Goal: Task Accomplishment & Management: Complete application form

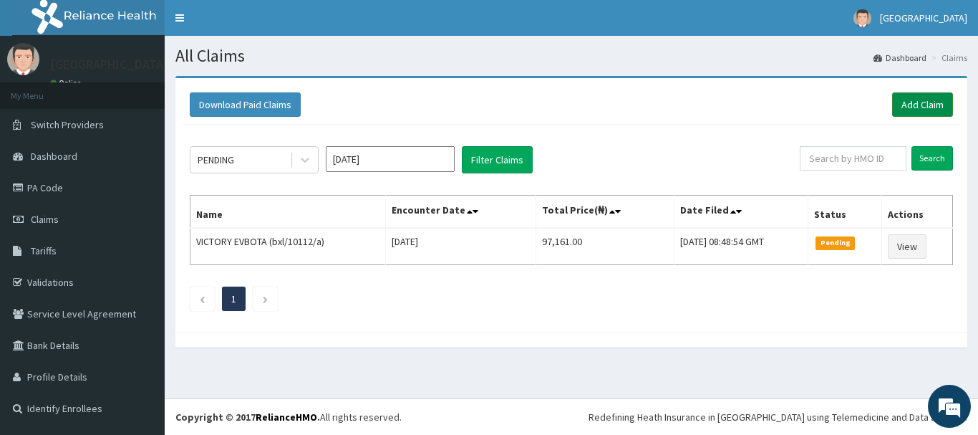
click at [904, 101] on link "Add Claim" at bounding box center [922, 104] width 61 height 24
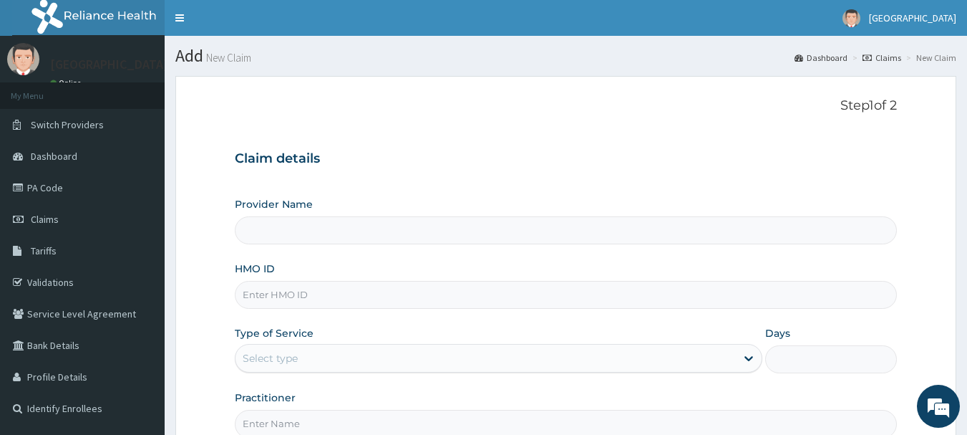
type input "[GEOGRAPHIC_DATA]"
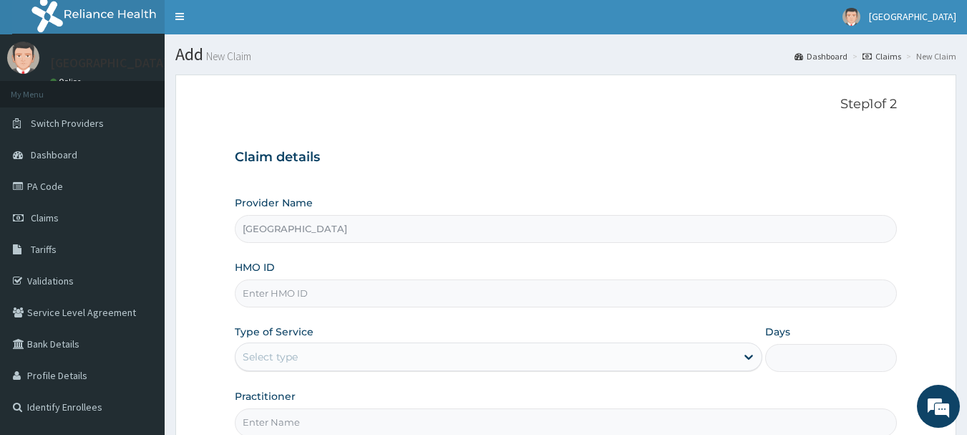
scroll to position [72, 0]
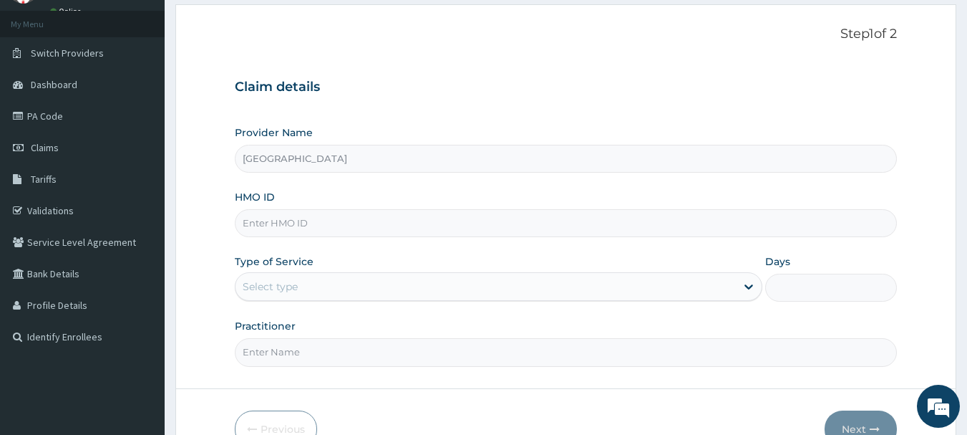
click at [333, 231] on input "HMO ID" at bounding box center [566, 223] width 663 height 28
paste input "NUO/10068/A"
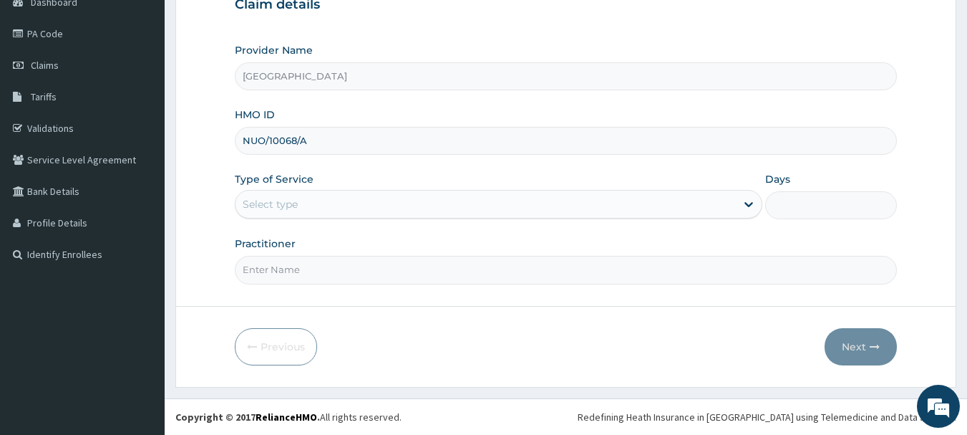
scroll to position [0, 0]
type input "NUO/10068/A"
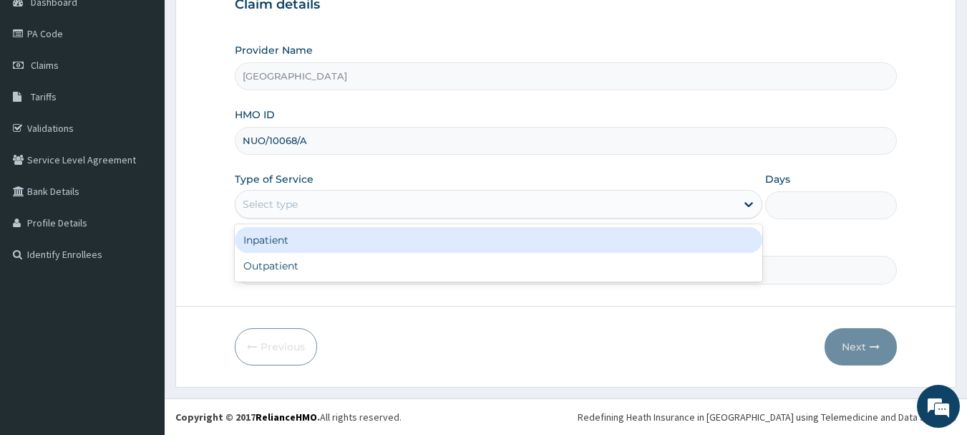
click at [378, 209] on div "Select type" at bounding box center [486, 204] width 500 height 23
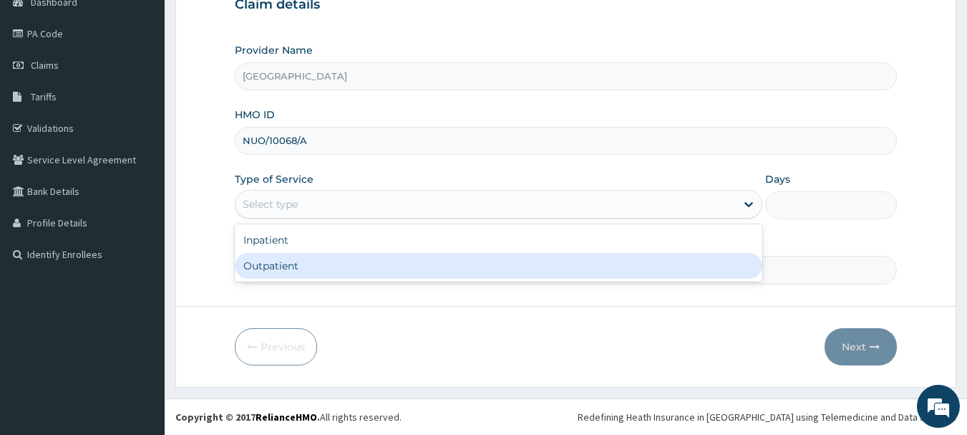
click at [367, 274] on div "Outpatient" at bounding box center [499, 266] width 528 height 26
type input "1"
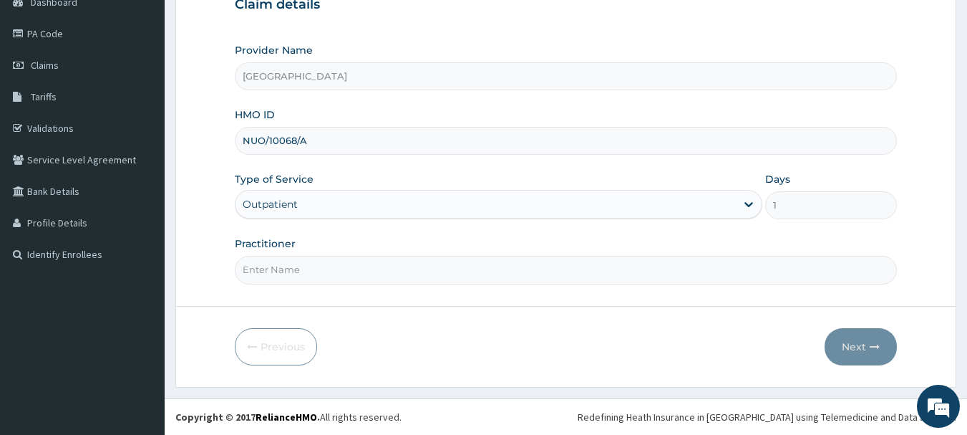
click at [367, 274] on input "Practitioner" at bounding box center [566, 270] width 663 height 28
type input "DR [PERSON_NAME]"
click at [847, 345] on button "Next" at bounding box center [861, 346] width 72 height 37
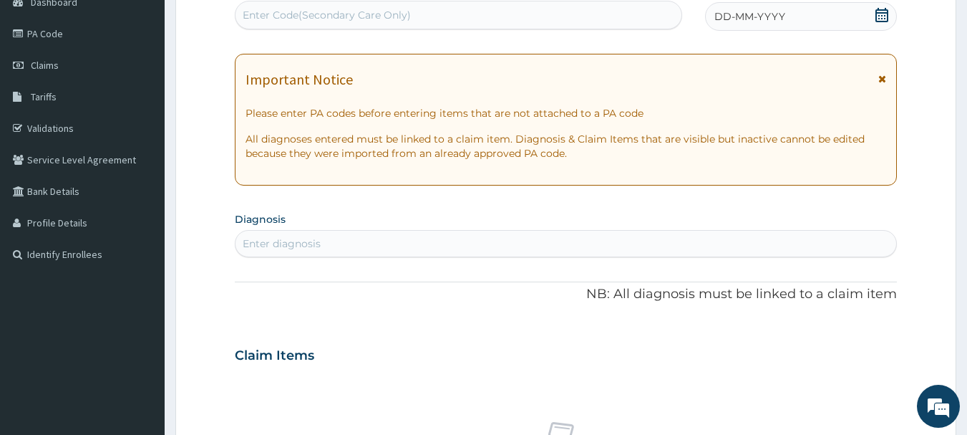
scroll to position [11, 0]
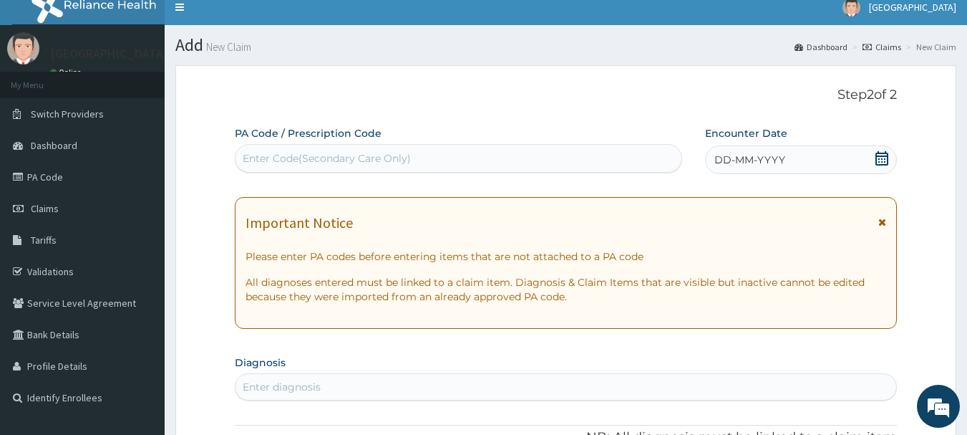
click at [520, 162] on div "Enter Code(Secondary Care Only)" at bounding box center [459, 158] width 447 height 23
type input "PA/1CC1E5"
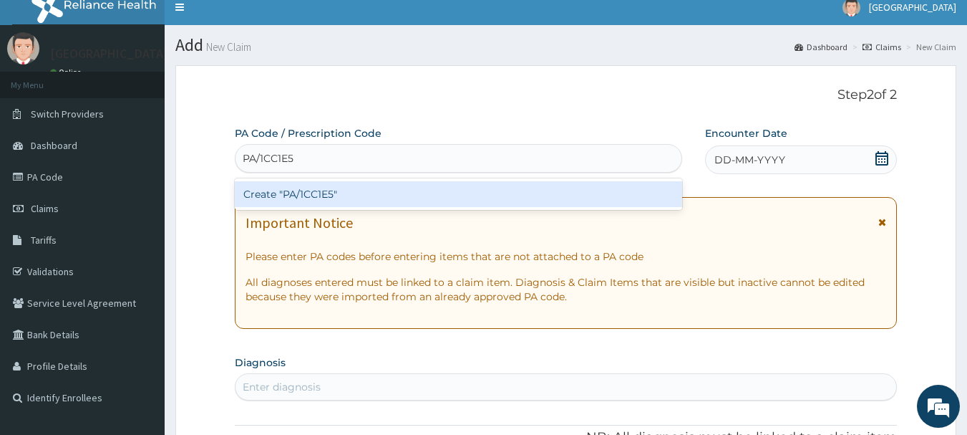
click at [500, 191] on div "Create "PA/1CC1E5"" at bounding box center [459, 194] width 448 height 26
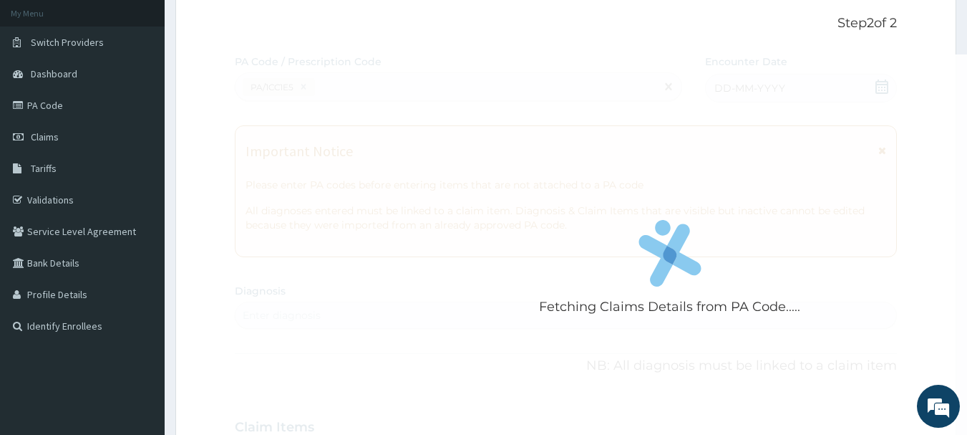
scroll to position [0, 0]
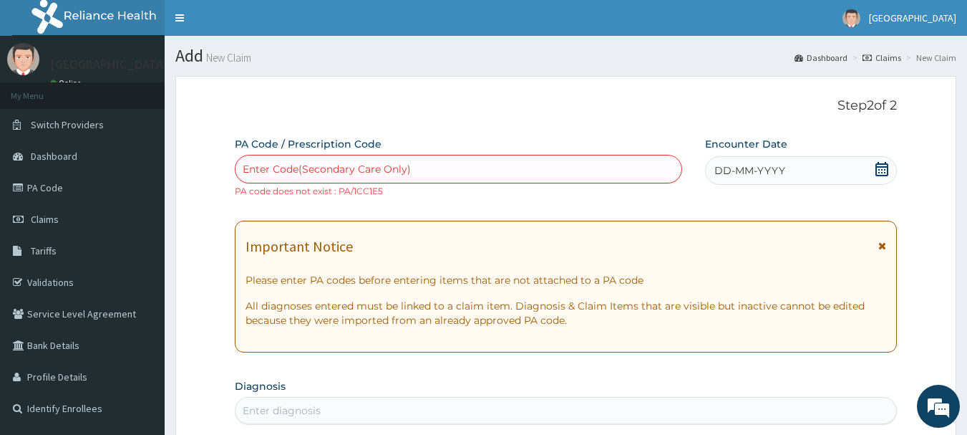
paste input "PA/1CC1F5"
type input "PA/1CC1F5"
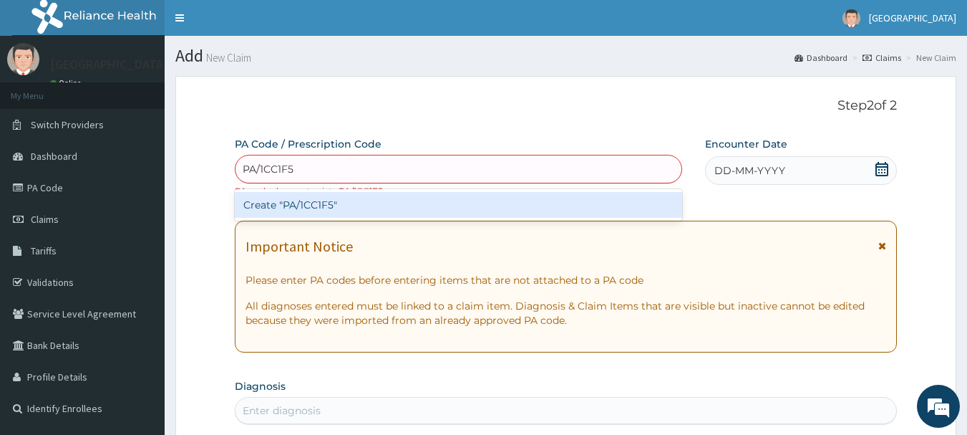
click at [334, 215] on div "Create "PA/1CC1F5"" at bounding box center [459, 205] width 448 height 26
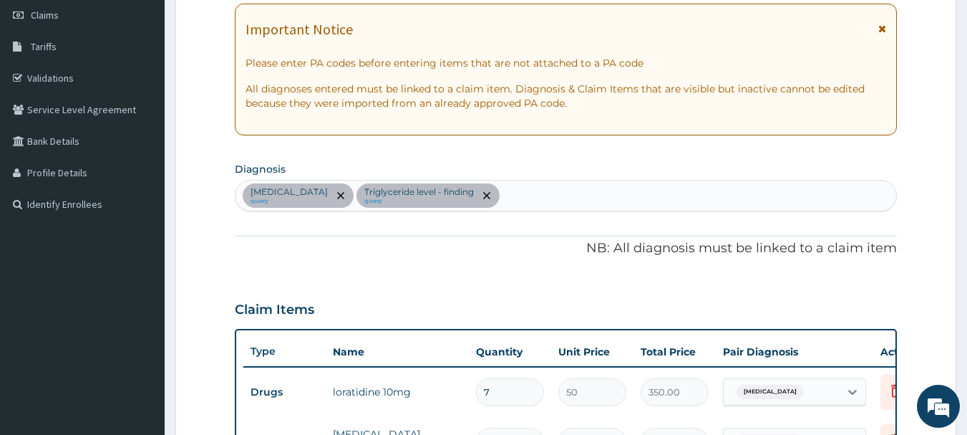
scroll to position [202, 0]
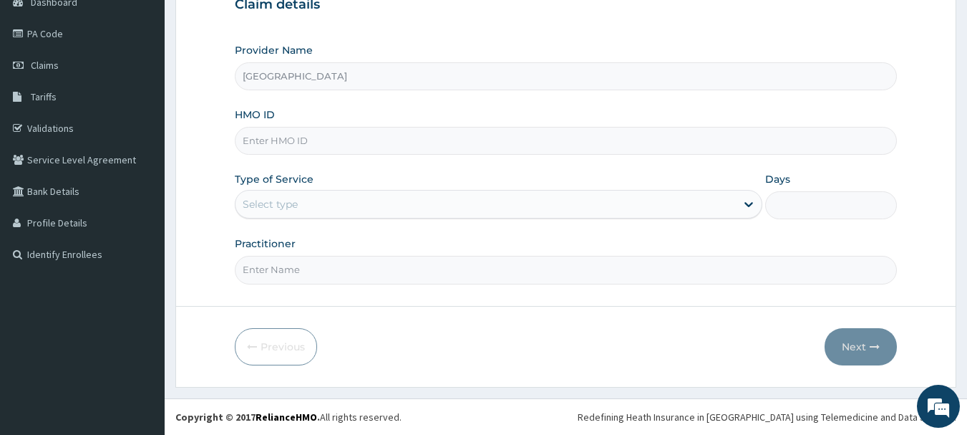
click at [456, 138] on input "HMO ID" at bounding box center [566, 141] width 663 height 28
paste input "NUO/10068/A"
type input "NUO/10068/A"
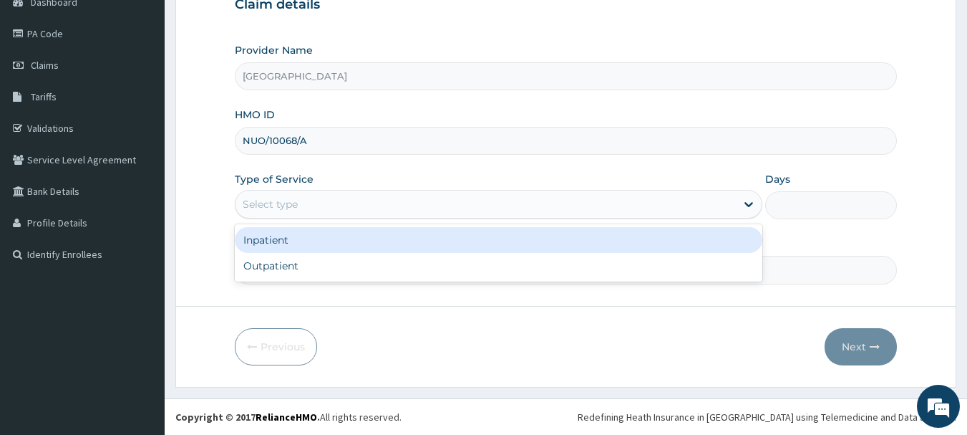
click at [363, 214] on div "Select type" at bounding box center [486, 204] width 500 height 23
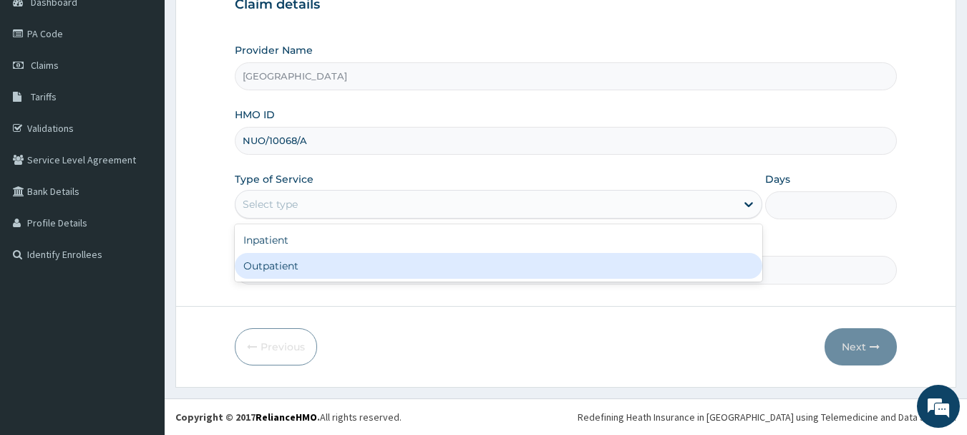
click at [358, 266] on div "Outpatient" at bounding box center [499, 266] width 528 height 26
type input "1"
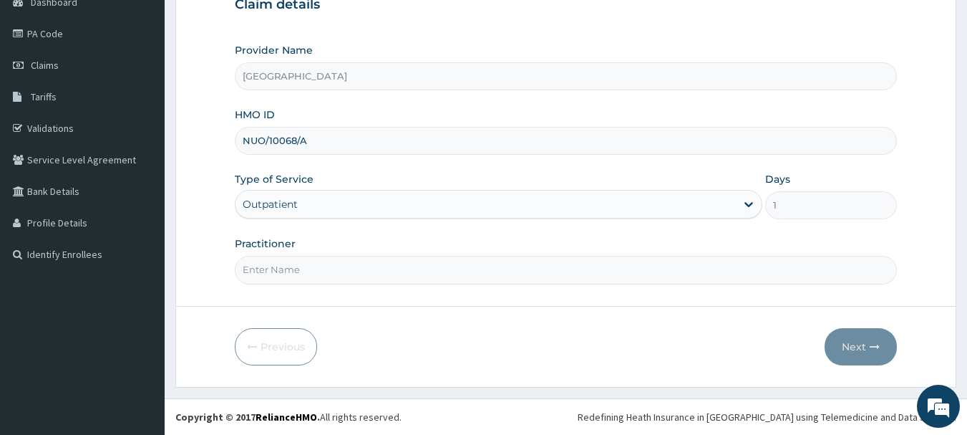
click at [384, 266] on input "Practitioner" at bounding box center [566, 270] width 663 height 28
type input "DR [PERSON_NAME]"
click at [857, 349] on button "Next" at bounding box center [861, 346] width 72 height 37
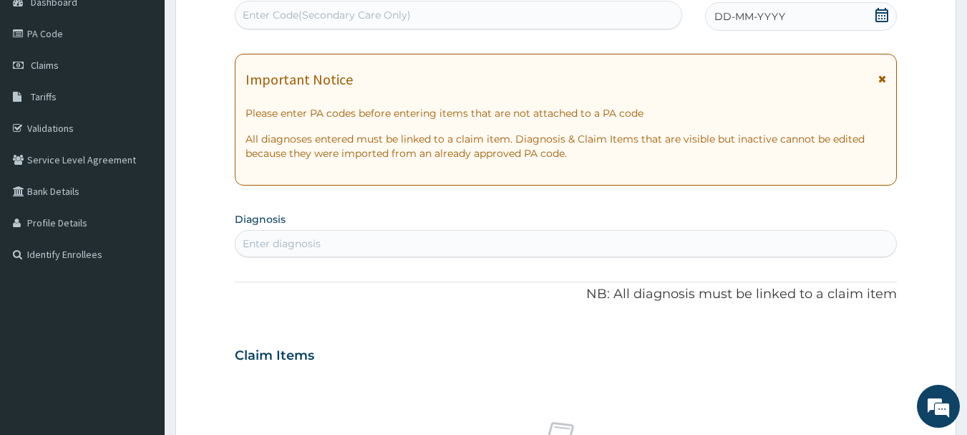
click at [374, 7] on div "Enter Code(Secondary Care Only)" at bounding box center [459, 15] width 447 height 23
paste input "PA/1CC1F5"
type input "PA/1CC1F5"
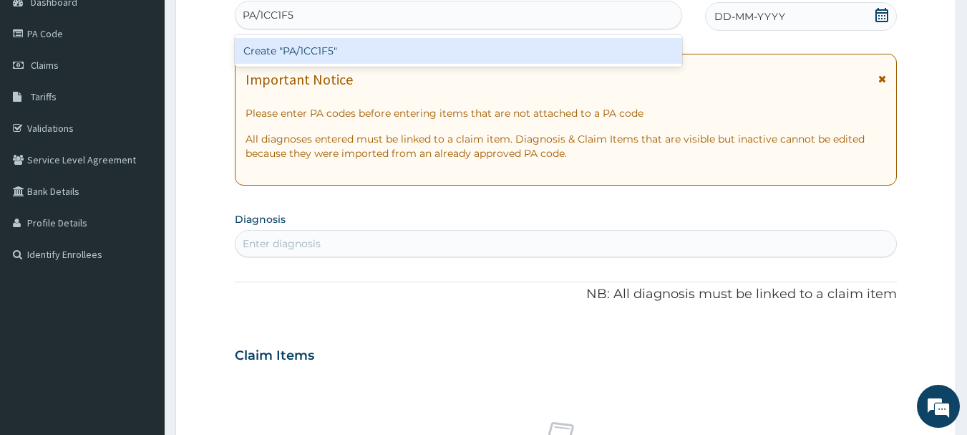
click at [372, 54] on div "Create "PA/1CC1F5"" at bounding box center [459, 51] width 448 height 26
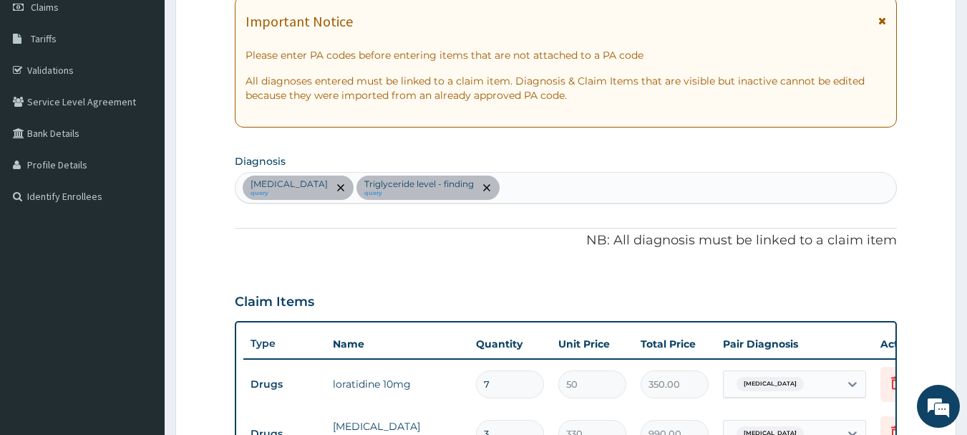
scroll to position [202, 0]
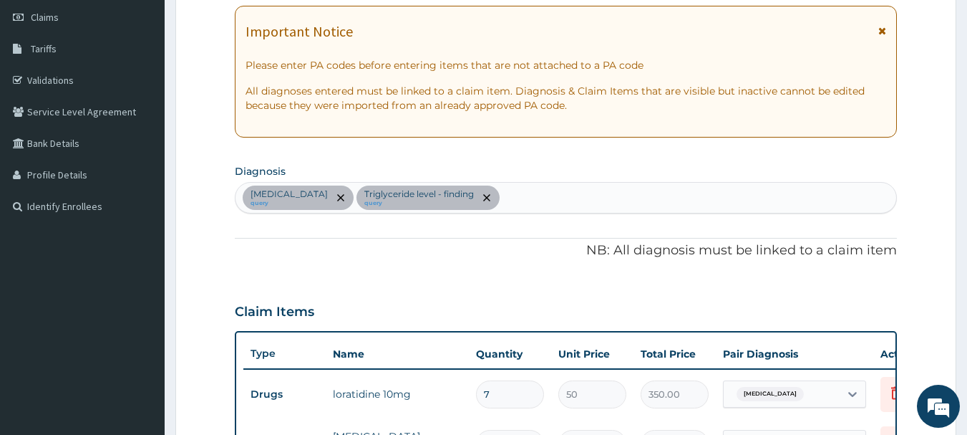
click at [524, 199] on div "Lumbar spondylosis query Triglyceride level - finding query" at bounding box center [566, 198] width 661 height 30
type input "l"
type input "c"
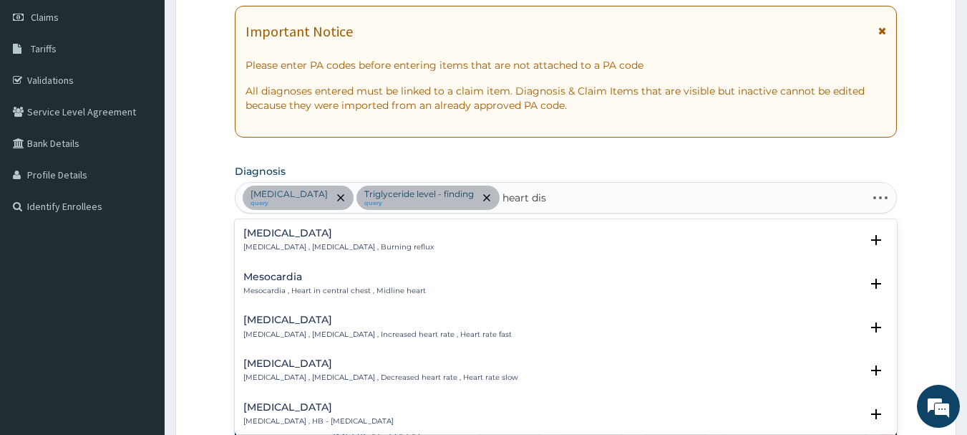
type input "heart dise"
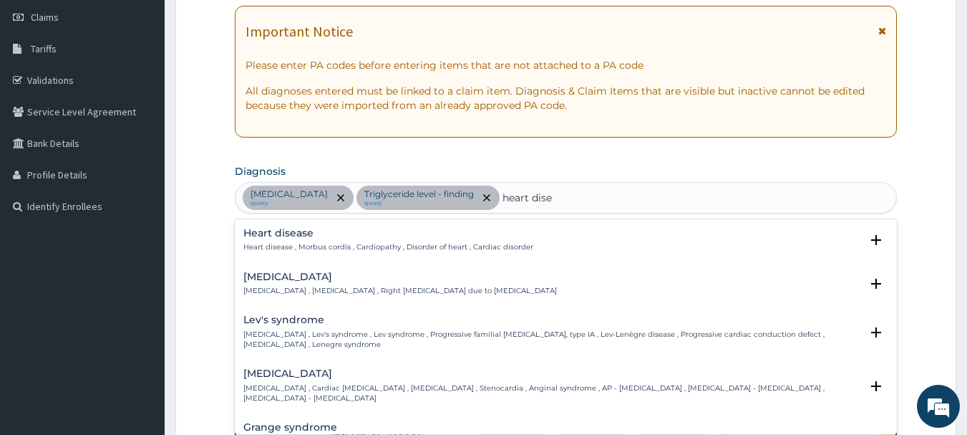
click at [310, 245] on p "Heart disease , Morbus cordis , Cardiopathy , Disorder of heart , Cardiac disor…" at bounding box center [388, 247] width 290 height 10
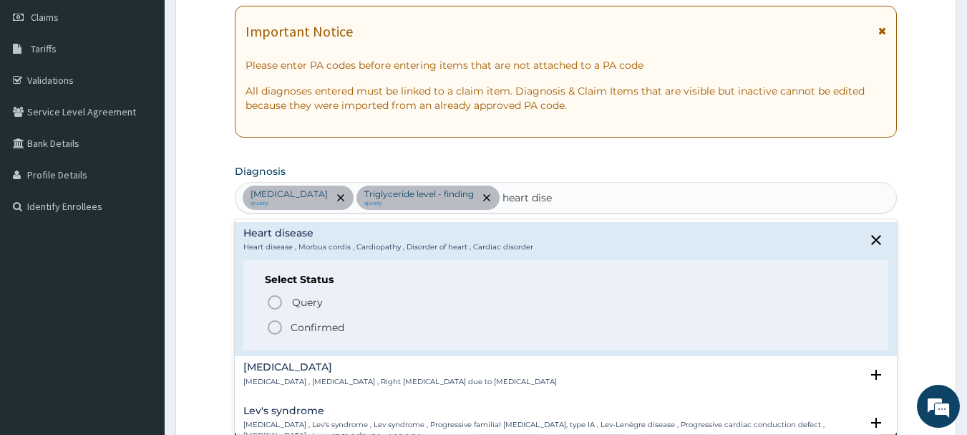
click at [276, 318] on div "Query Query covers suspected (?), Keep in view (kiv), Ruled out (r/o) Confirmed" at bounding box center [566, 314] width 603 height 44
click at [275, 326] on icon "status option filled" at bounding box center [274, 327] width 17 height 17
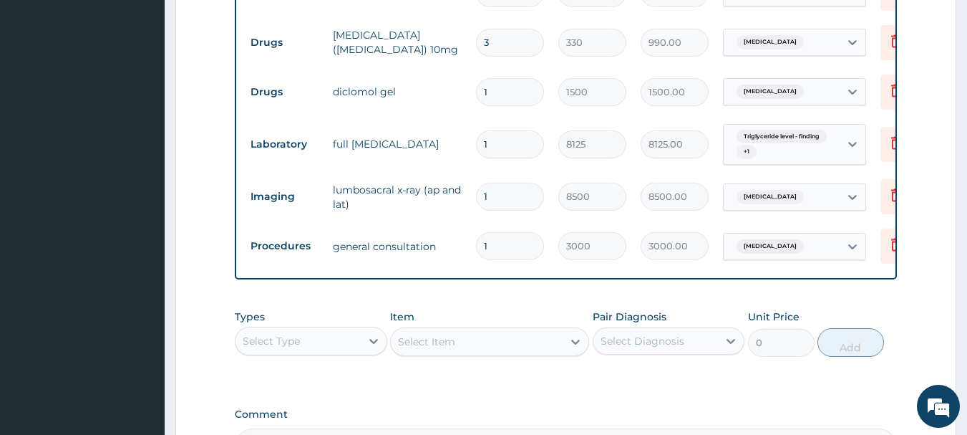
scroll to position [631, 0]
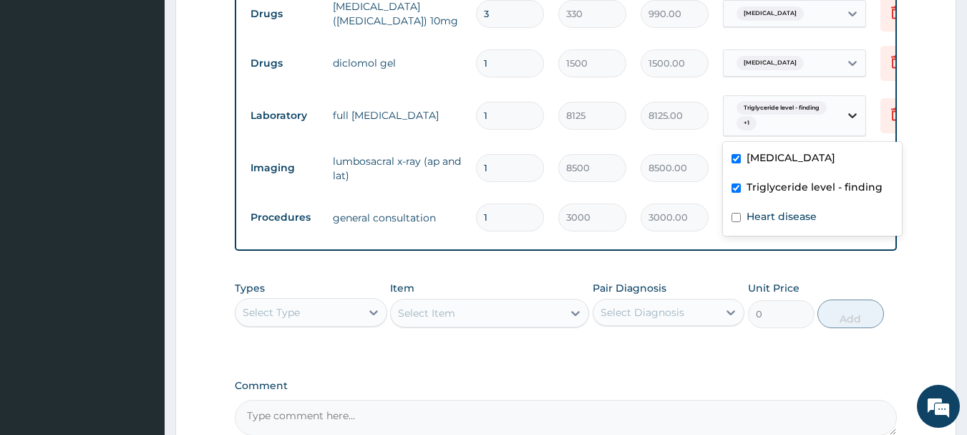
click at [849, 117] on icon at bounding box center [852, 115] width 14 height 14
click at [770, 218] on label "Heart disease" at bounding box center [782, 216] width 70 height 14
checkbox input "true"
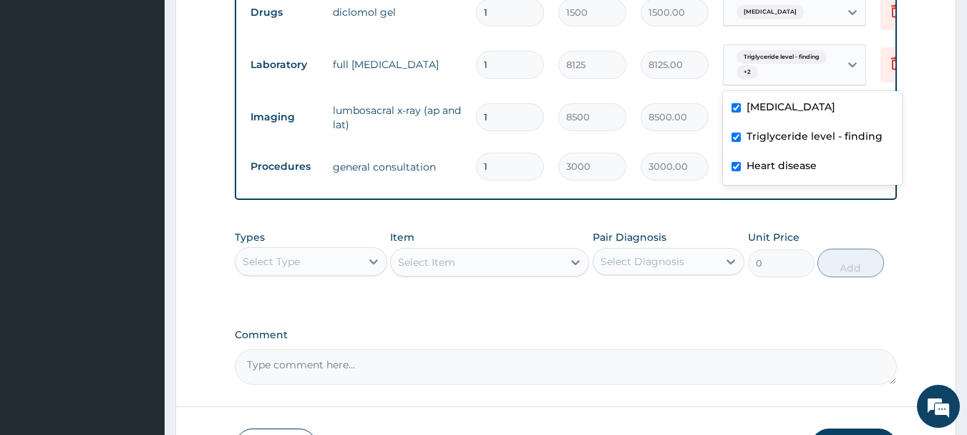
scroll to position [703, 0]
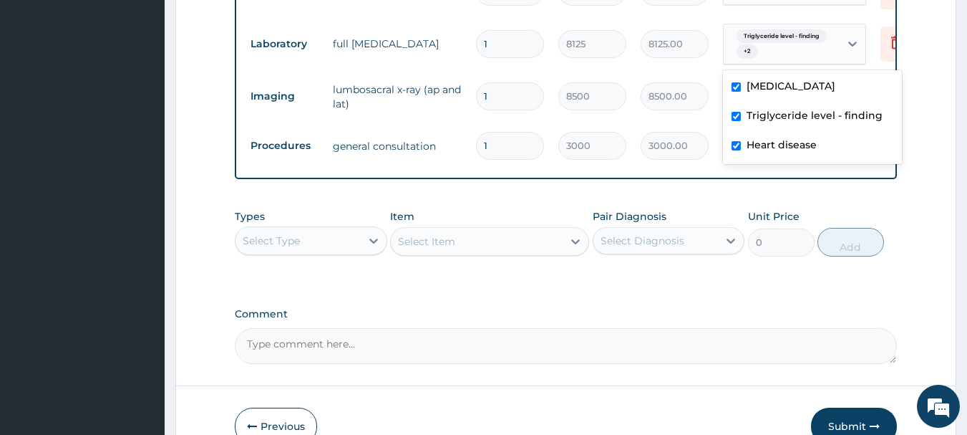
click at [512, 354] on textarea "Comment" at bounding box center [566, 346] width 663 height 36
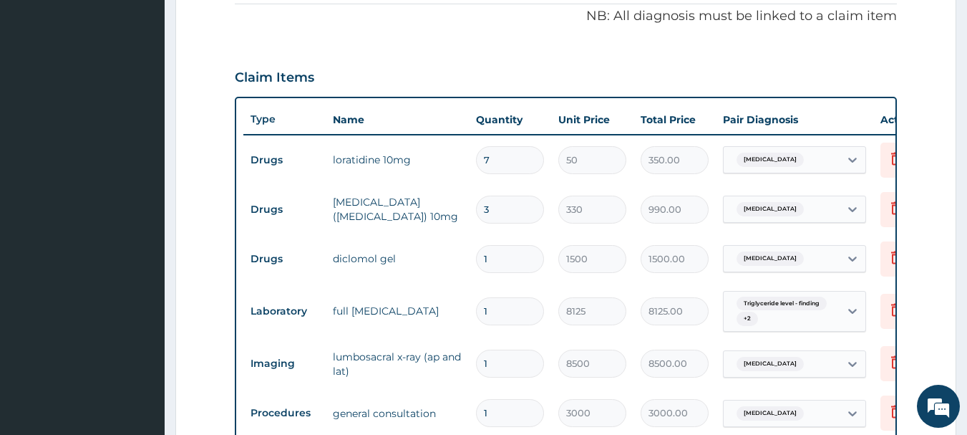
scroll to position [435, 0]
click at [499, 209] on input "3" at bounding box center [510, 210] width 68 height 28
type input "30"
type input "9900.00"
type input "30"
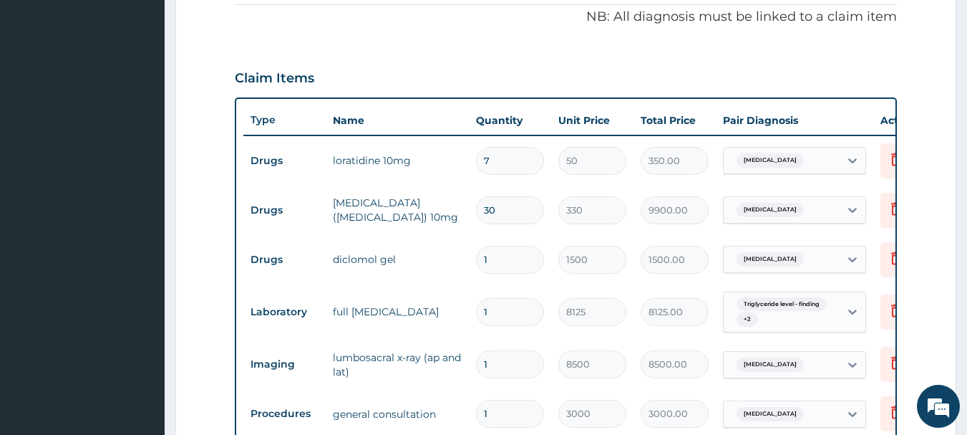
click at [499, 117] on th "Quantity" at bounding box center [510, 120] width 82 height 29
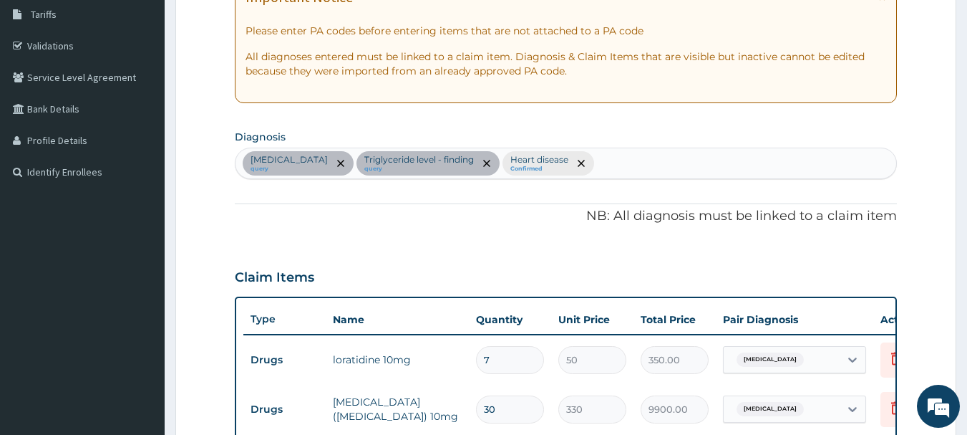
scroll to position [220, 0]
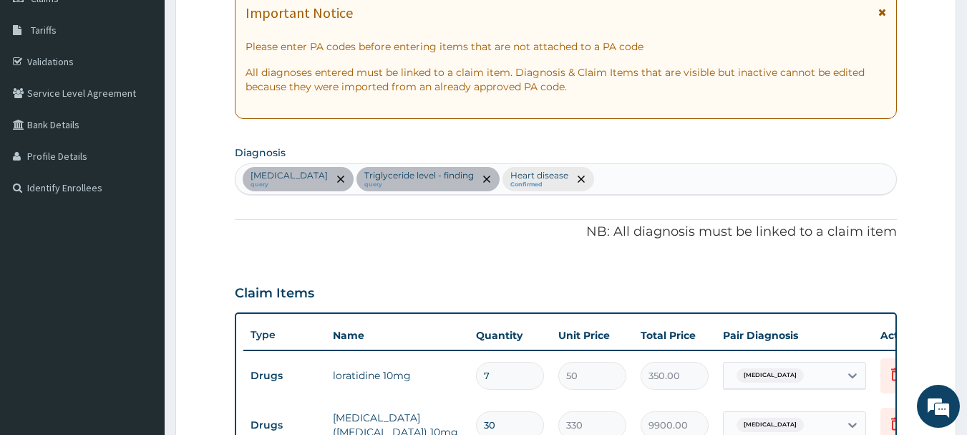
click at [626, 177] on div "Lumbar spondylosis query Triglyceride level - finding query Heart disease Confi…" at bounding box center [566, 179] width 661 height 30
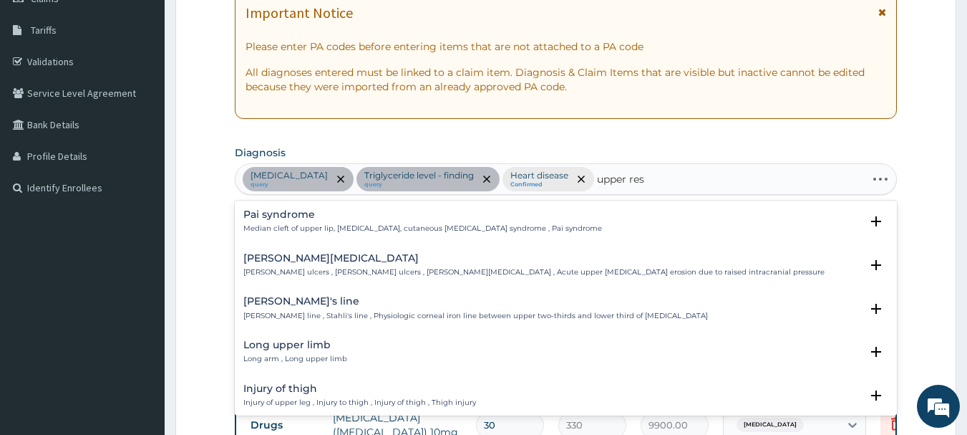
type input "upper resp"
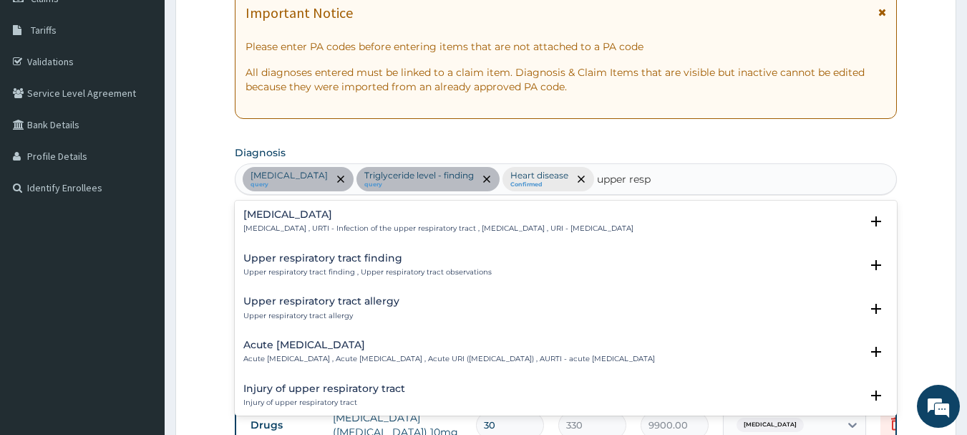
click at [352, 215] on h4 "Upper respiratory infection" at bounding box center [438, 214] width 390 height 11
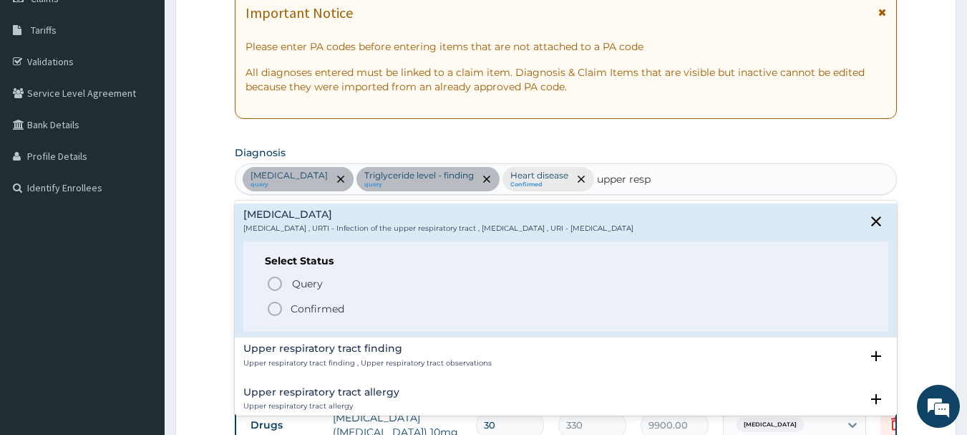
click at [271, 307] on icon "status option filled" at bounding box center [274, 308] width 17 height 17
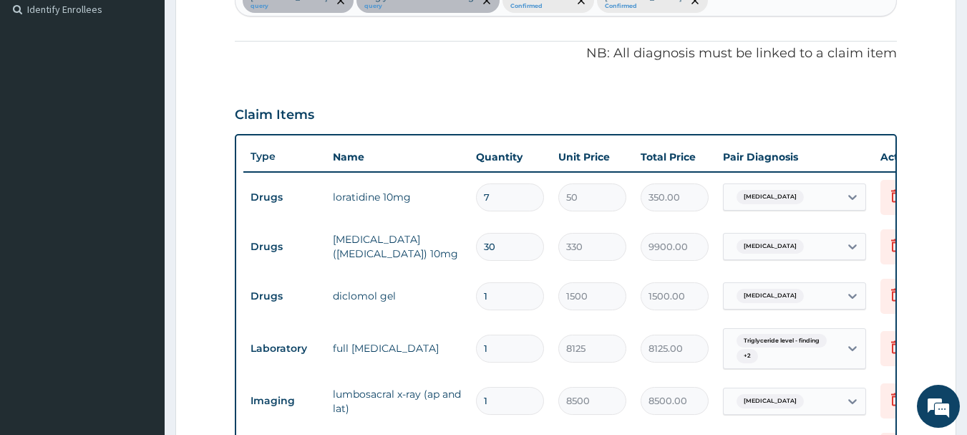
scroll to position [435, 0]
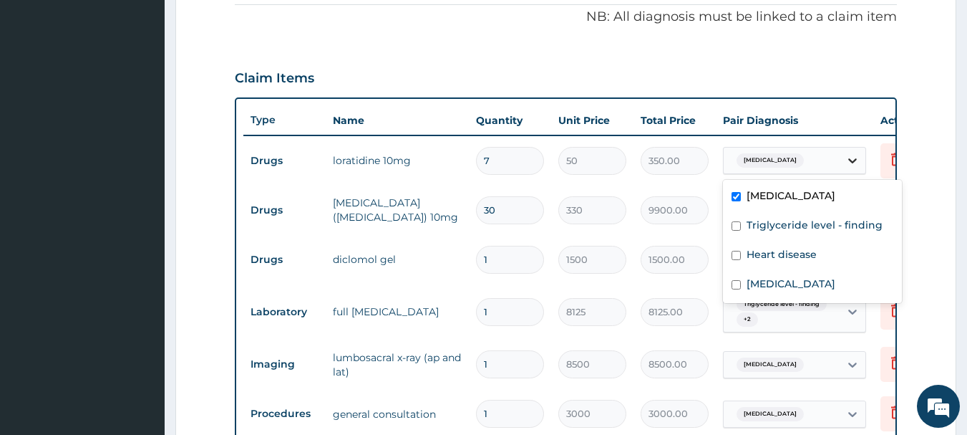
click at [843, 155] on div at bounding box center [853, 160] width 26 height 26
click at [748, 286] on label "Upper respiratory infection" at bounding box center [791, 283] width 89 height 14
checkbox input "true"
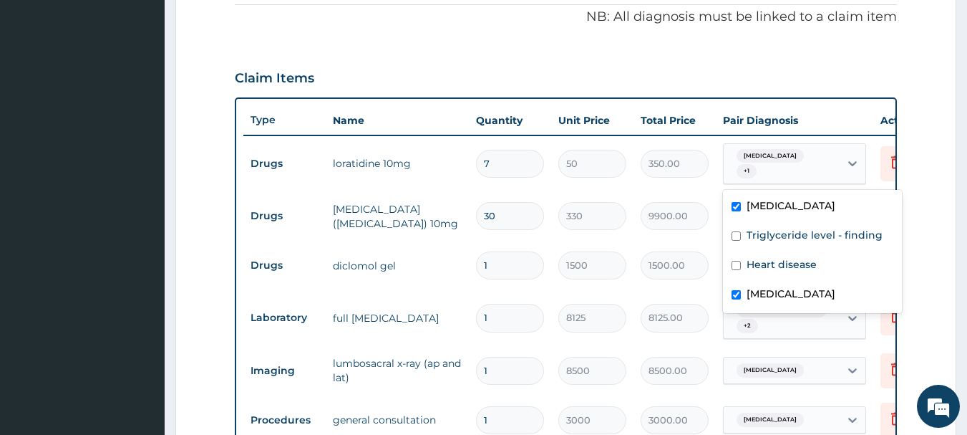
click at [736, 203] on input "checkbox" at bounding box center [736, 206] width 9 height 9
click at [736, 205] on input "checkbox" at bounding box center [736, 206] width 9 height 9
click at [739, 206] on input "checkbox" at bounding box center [736, 206] width 9 height 9
checkbox input "true"
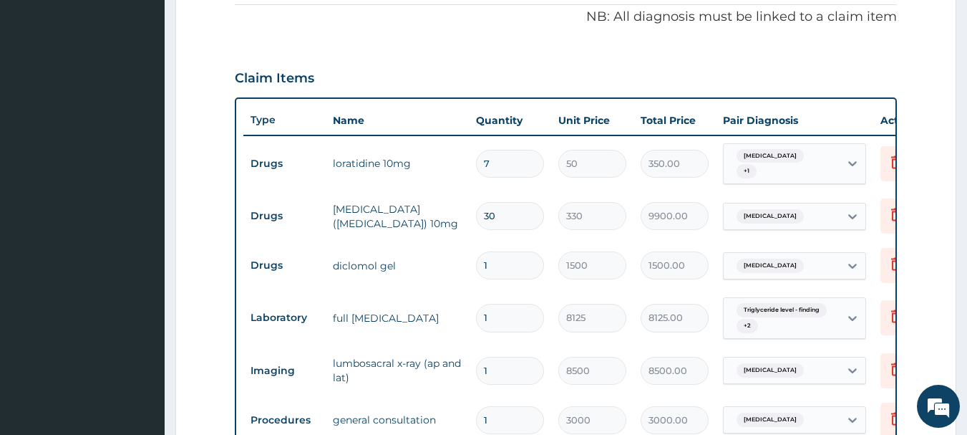
click at [933, 224] on form "Step 2 of 2 PA Code / Prescription Code PA/1CC1F5 Encounter Date 08-09-2025 Imp…" at bounding box center [565, 191] width 781 height 1100
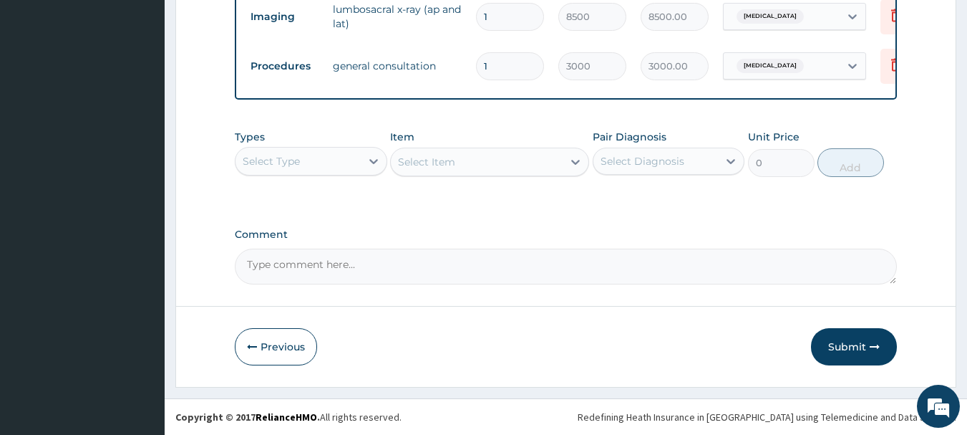
scroll to position [793, 0]
click at [865, 353] on button "Submit" at bounding box center [854, 346] width 86 height 37
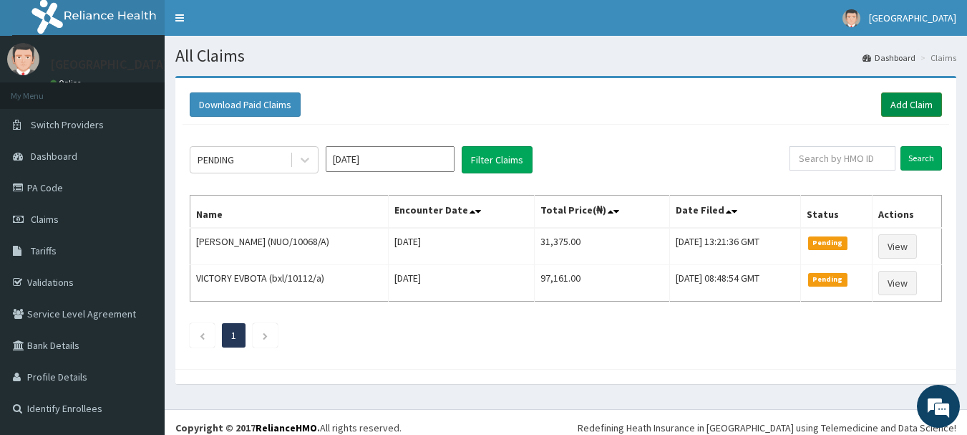
click at [916, 109] on link "Add Claim" at bounding box center [911, 104] width 61 height 24
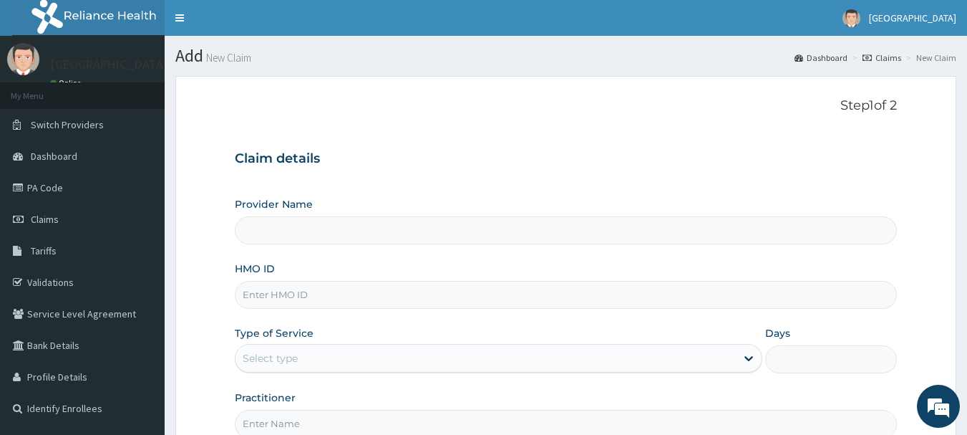
type input "[GEOGRAPHIC_DATA]"
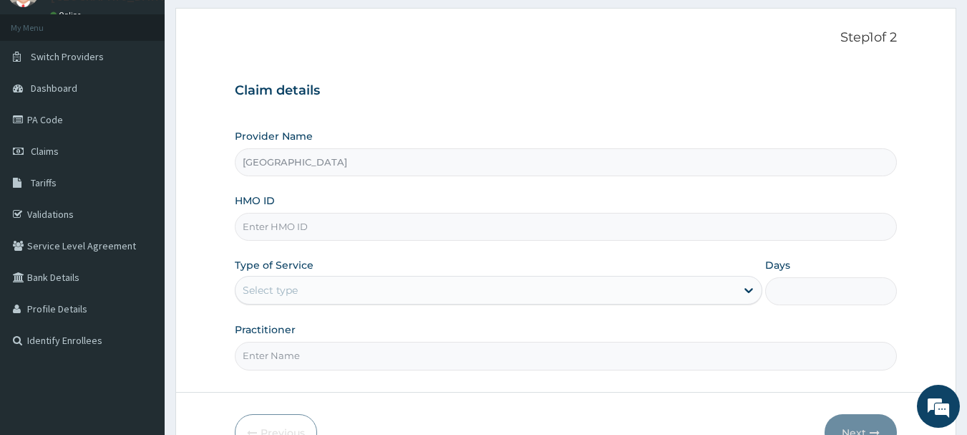
scroll to position [72, 0]
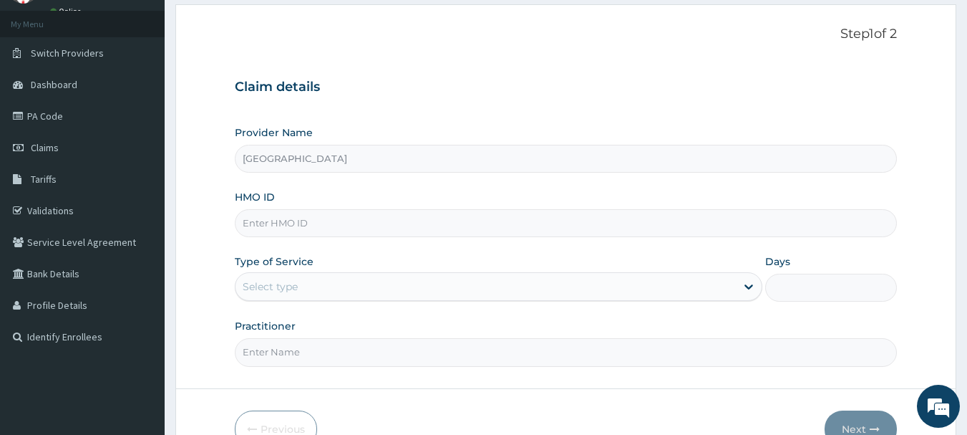
click at [493, 217] on input "HMO ID" at bounding box center [566, 223] width 663 height 28
paste input "FAB/10640/A"
type input "FAB/10640/A"
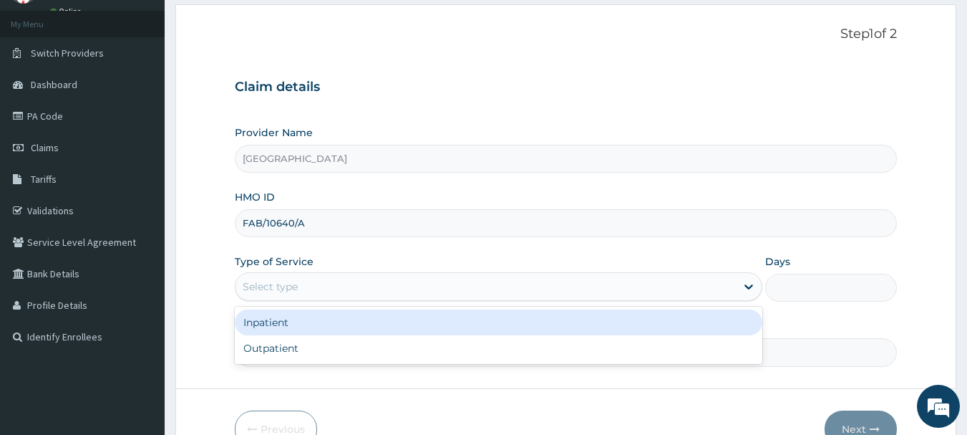
click at [491, 278] on div "Select type" at bounding box center [486, 286] width 500 height 23
click at [400, 324] on div "Inpatient" at bounding box center [499, 322] width 528 height 26
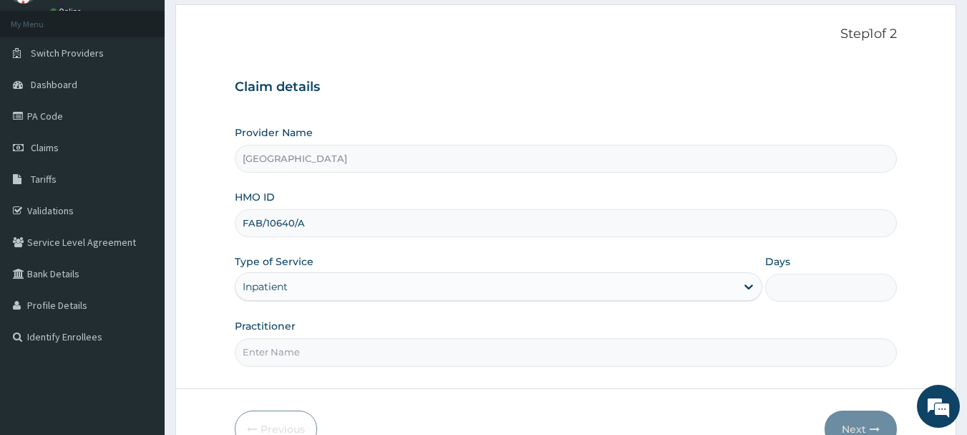
click at [783, 288] on input "Days" at bounding box center [831, 287] width 132 height 28
type input "2"
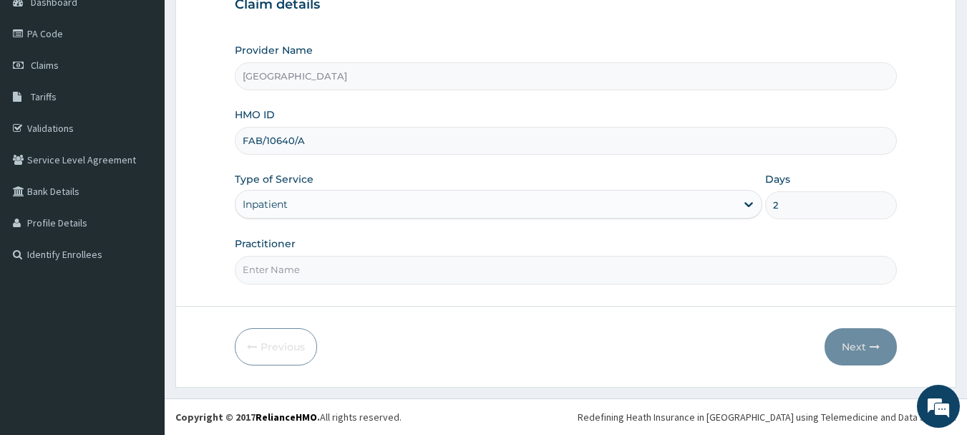
scroll to position [0, 0]
click at [399, 279] on input "Practitioner" at bounding box center [566, 270] width 663 height 28
type input "DR KARINA"
click at [849, 336] on button "Next" at bounding box center [861, 346] width 72 height 37
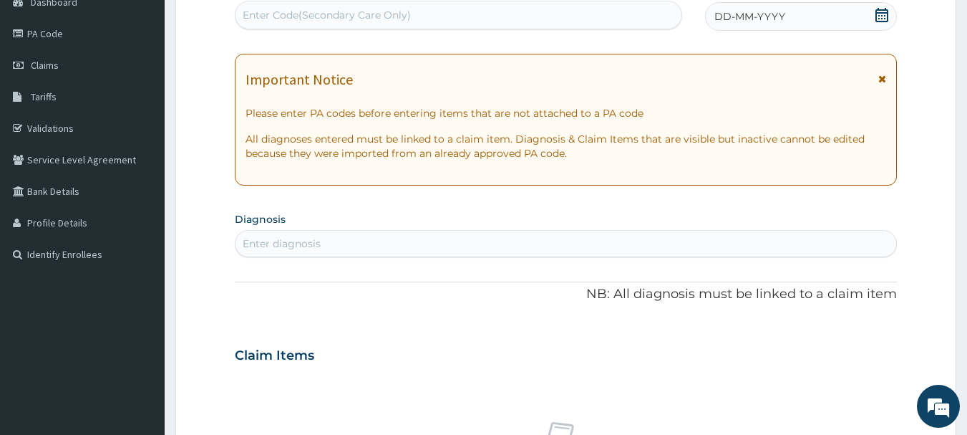
click at [414, 11] on div "Enter Code(Secondary Care Only)" at bounding box center [459, 15] width 447 height 23
paste input "PA/ED88C8"
type input "PA/ED88C8"
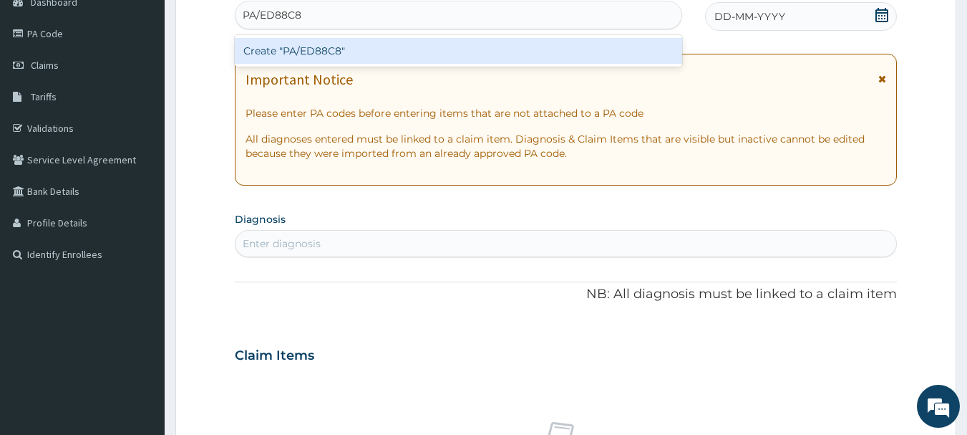
click at [407, 48] on div "Create "PA/ED88C8"" at bounding box center [459, 51] width 448 height 26
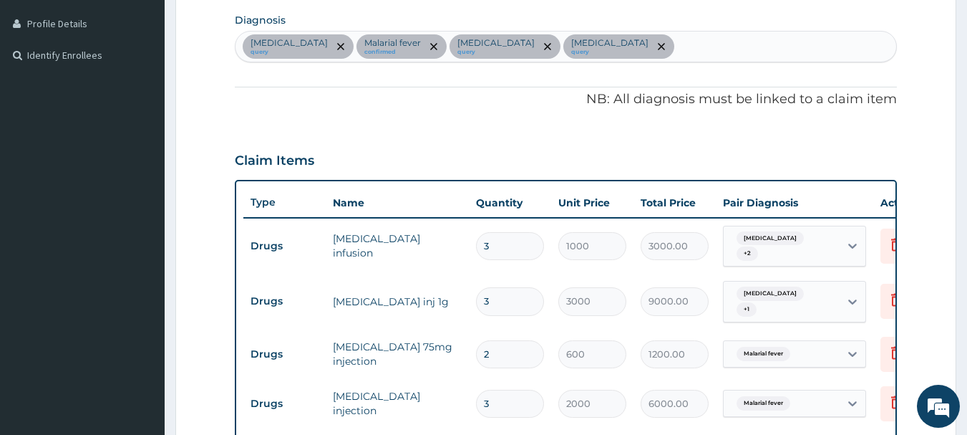
scroll to position [319, 0]
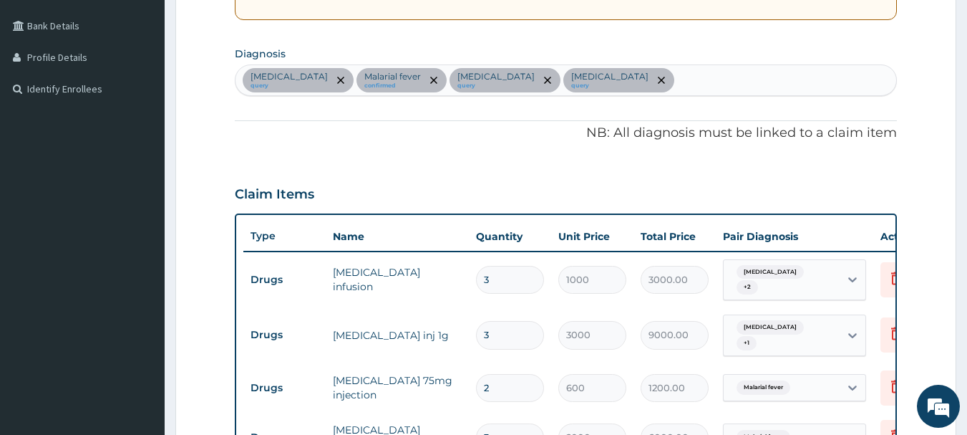
click at [677, 81] on input "text" at bounding box center [677, 80] width 1 height 14
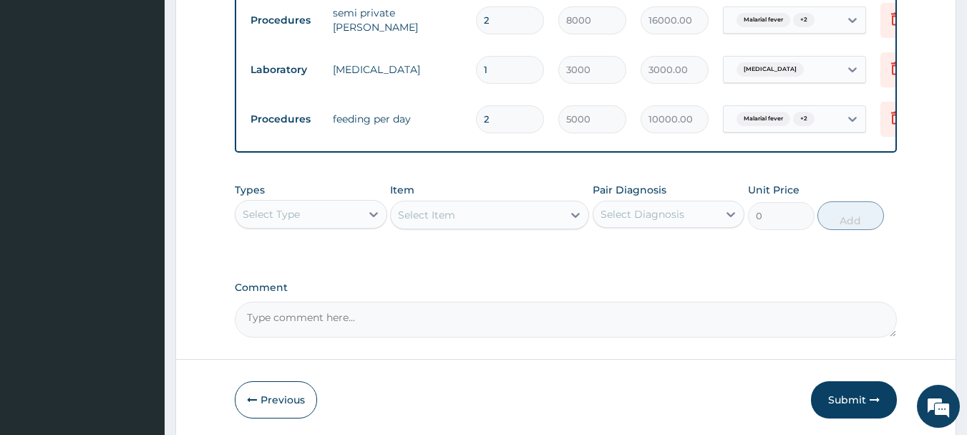
scroll to position [1250, 0]
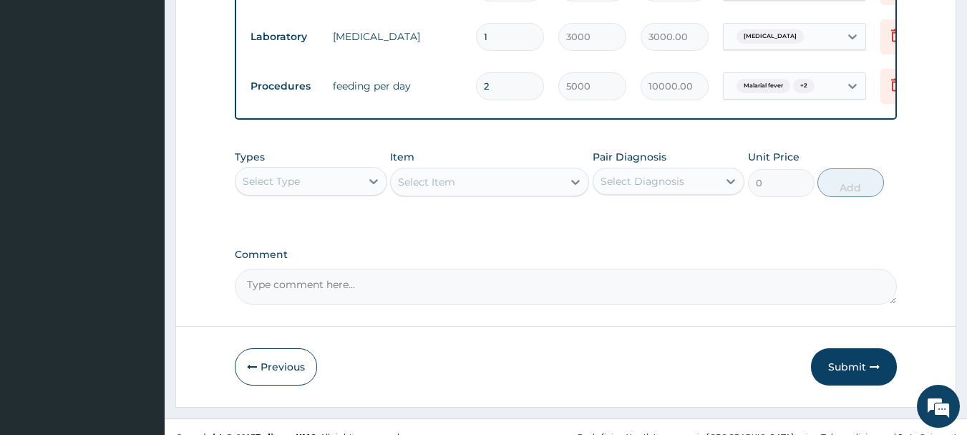
click at [339, 191] on div "Select Type" at bounding box center [311, 181] width 152 height 29
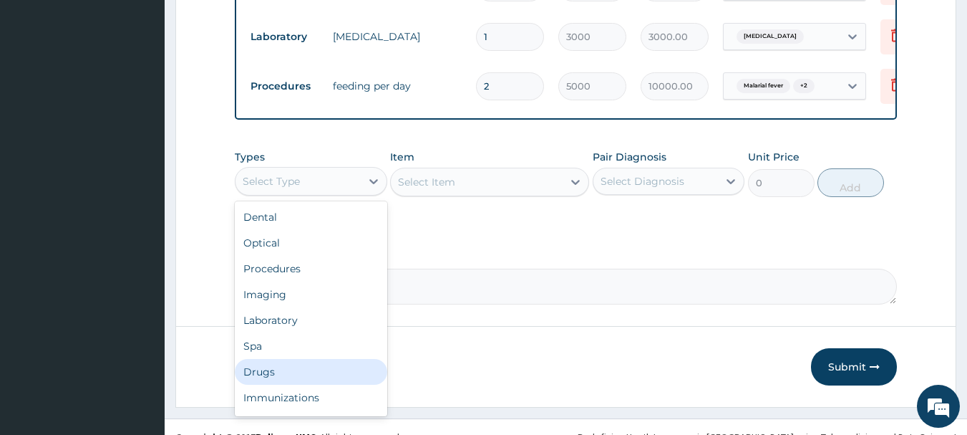
click at [325, 382] on div "Drugs" at bounding box center [311, 372] width 152 height 26
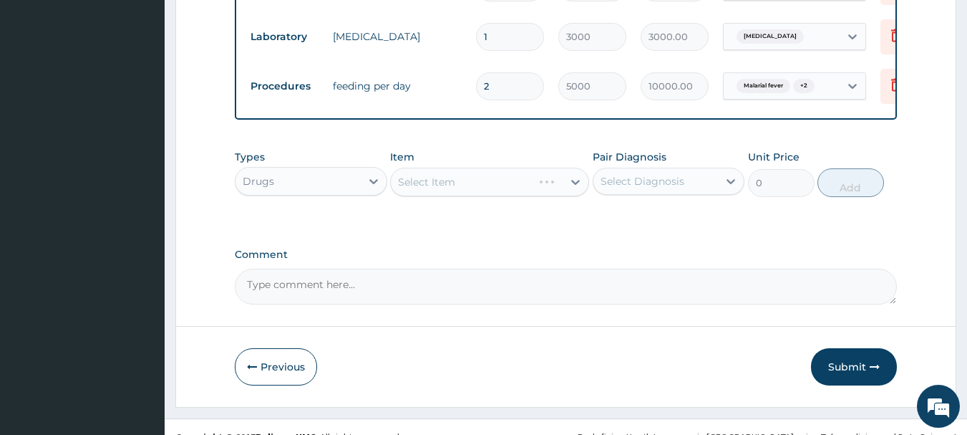
click at [521, 188] on div "Select Item" at bounding box center [489, 182] width 199 height 29
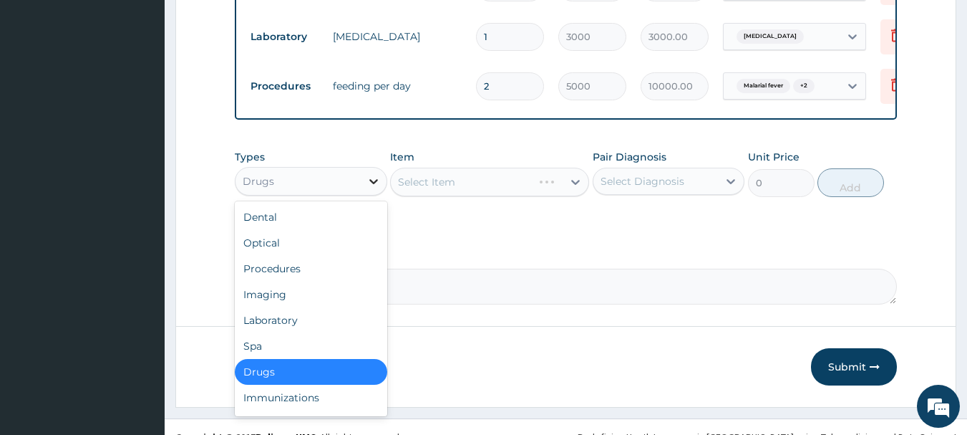
click at [364, 182] on div at bounding box center [374, 181] width 26 height 26
click at [314, 327] on div "Laboratory" at bounding box center [311, 320] width 152 height 26
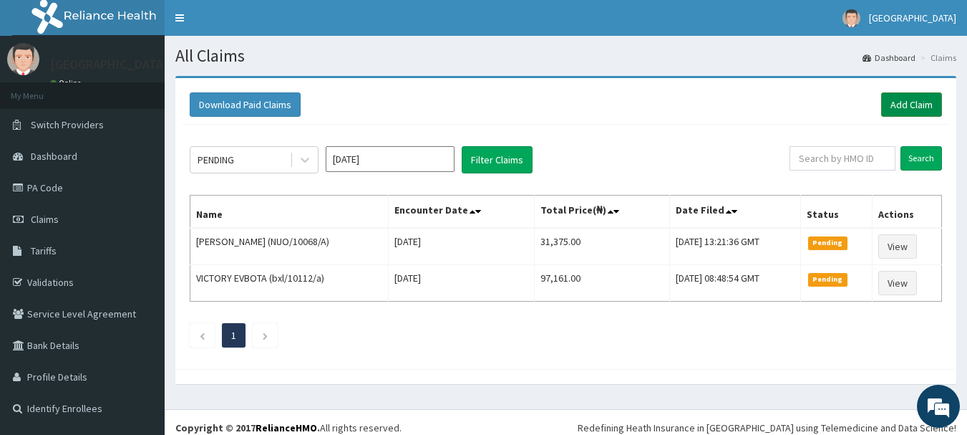
click at [907, 116] on link "Add Claim" at bounding box center [911, 104] width 61 height 24
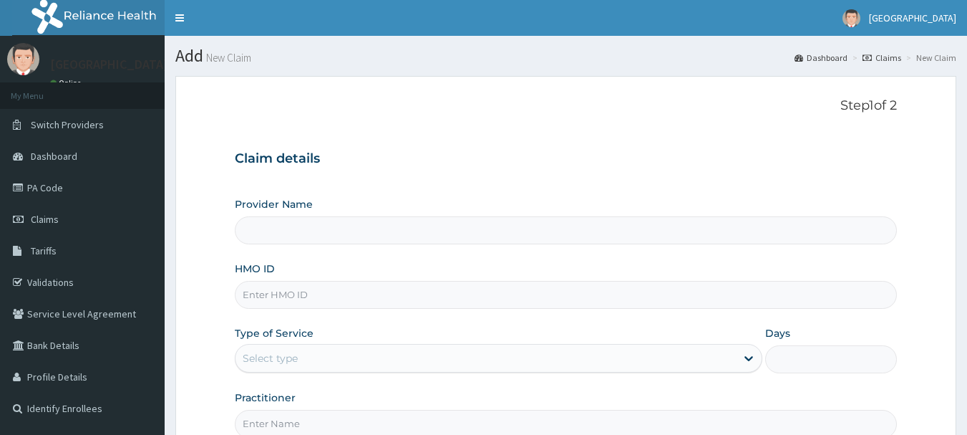
type input "[GEOGRAPHIC_DATA]"
click at [382, 306] on input "HMO ID" at bounding box center [566, 295] width 663 height 28
paste input "FAB/10640/A"
type input "FAB/10640/A"
click at [383, 314] on div "Provider Name [GEOGRAPHIC_DATA] HMO ID FAB/10640/A Type of Service Select type …" at bounding box center [566, 317] width 663 height 241
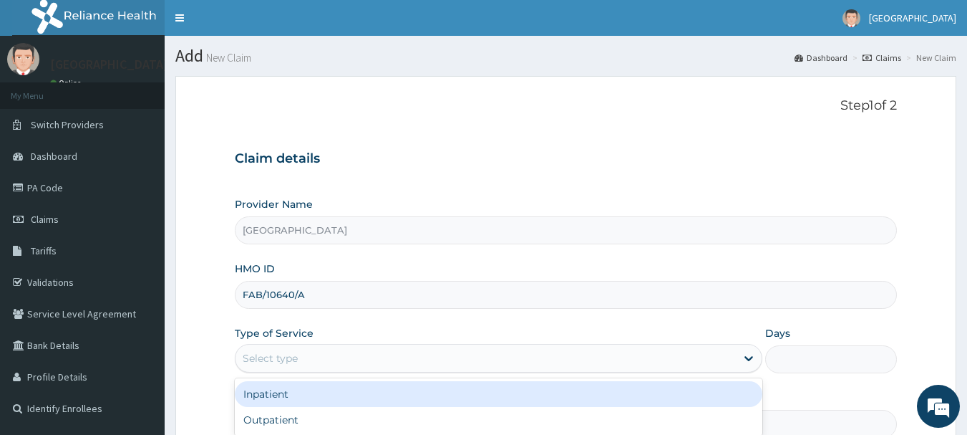
click at [372, 359] on div "Select type" at bounding box center [486, 357] width 500 height 23
drag, startPoint x: 346, startPoint y: 399, endPoint x: 378, endPoint y: 390, distance: 32.6
click at [347, 399] on div "Inpatient" at bounding box center [499, 394] width 528 height 26
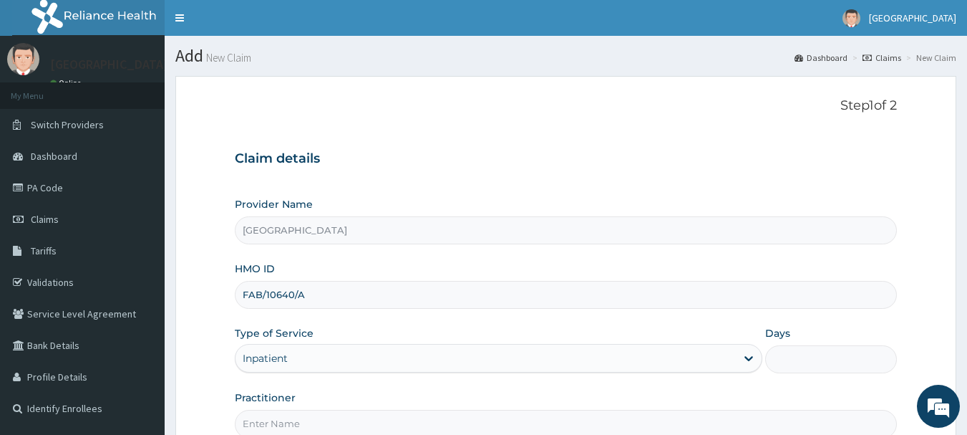
click at [834, 366] on input "Days" at bounding box center [831, 359] width 132 height 28
type input "2"
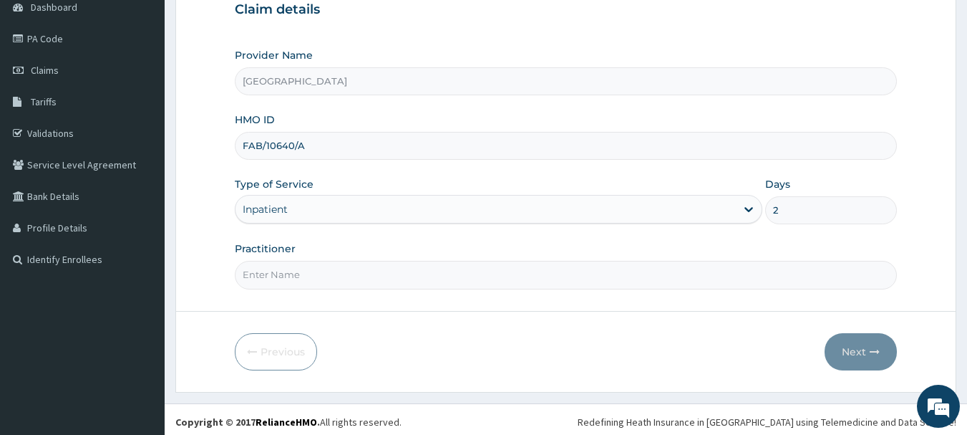
scroll to position [154, 0]
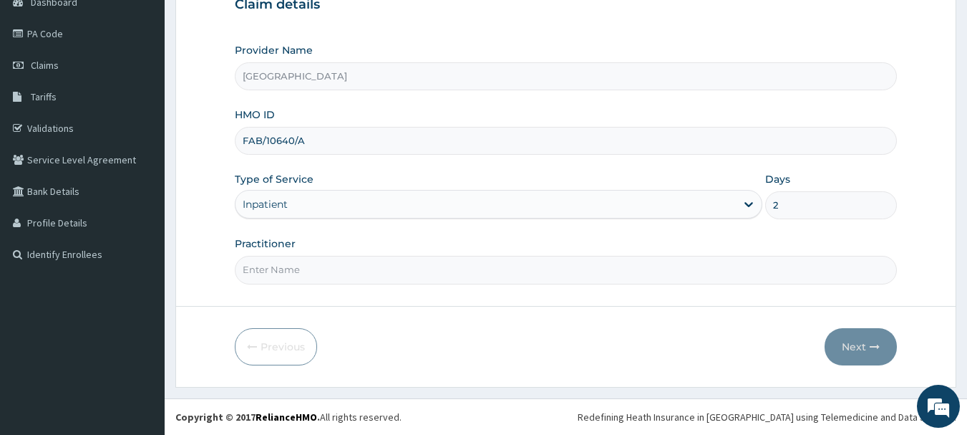
click at [273, 269] on input "Practitioner" at bounding box center [566, 270] width 663 height 28
type input "DR [PERSON_NAME]"
click at [860, 346] on button "Next" at bounding box center [861, 346] width 72 height 37
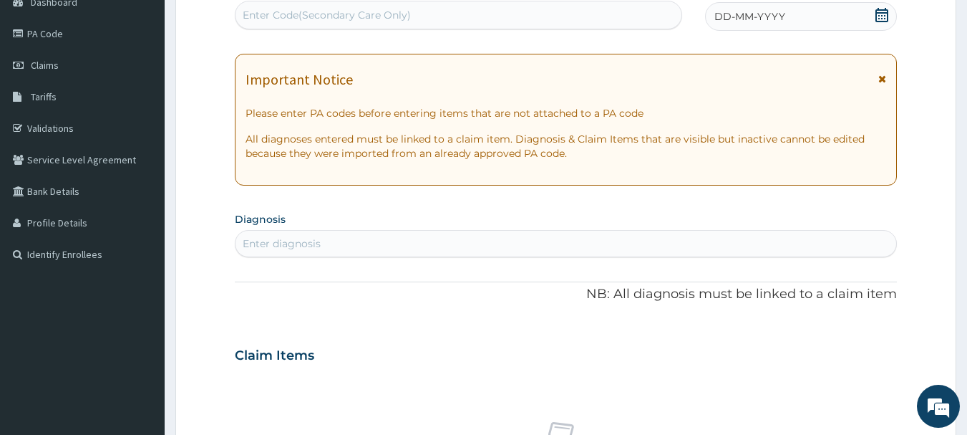
click at [477, 18] on div "Enter Code(Secondary Care Only)" at bounding box center [459, 15] width 447 height 23
paste input "PA/ED88C8"
type input "PA/ED88C8"
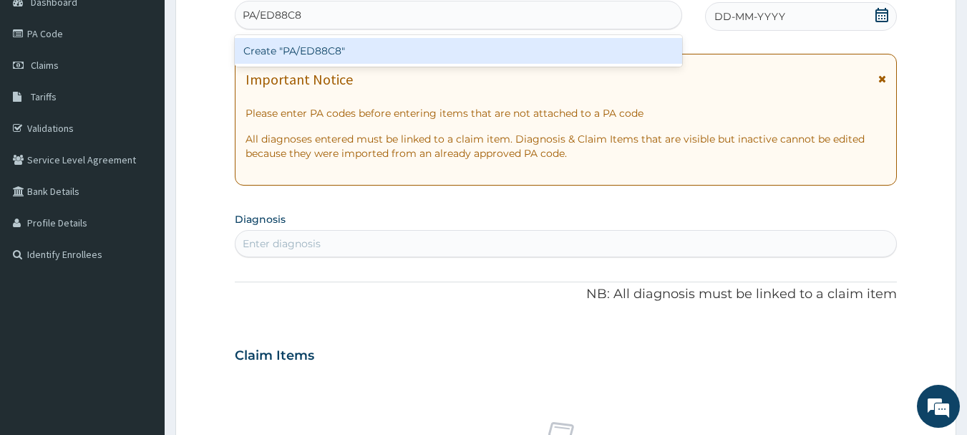
click at [437, 58] on div "Create "PA/ED88C8"" at bounding box center [459, 51] width 448 height 26
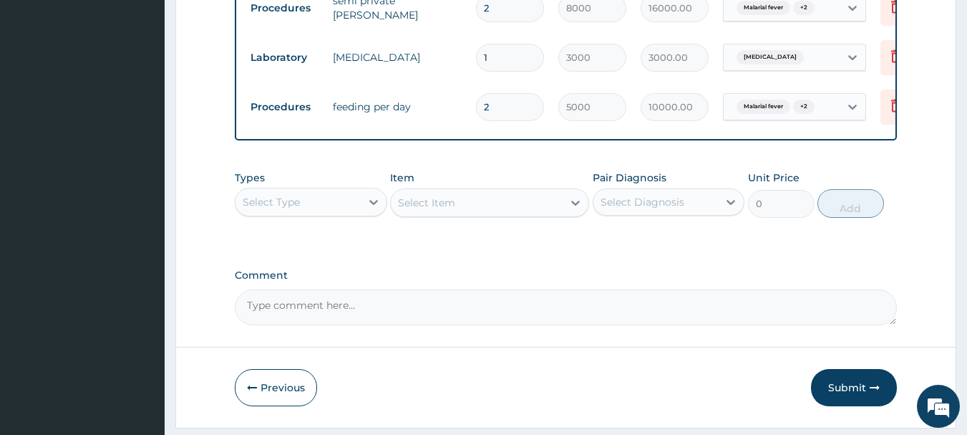
scroll to position [1250, 0]
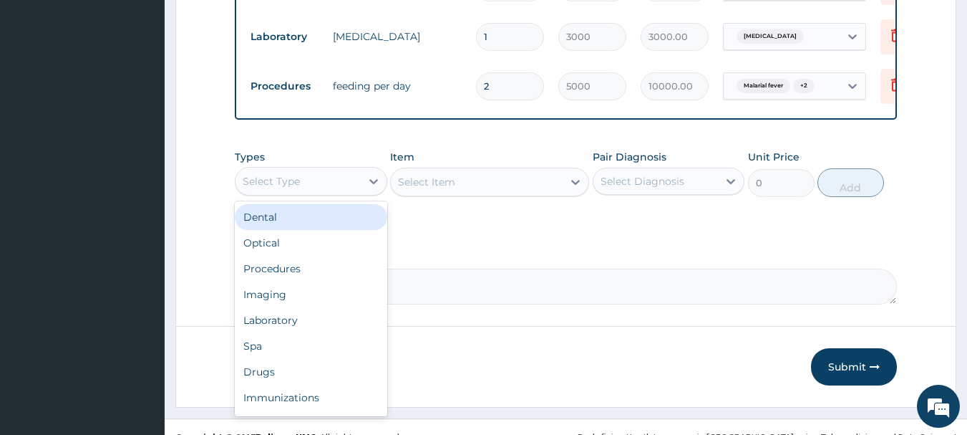
click at [351, 189] on div "Select Type" at bounding box center [298, 181] width 125 height 23
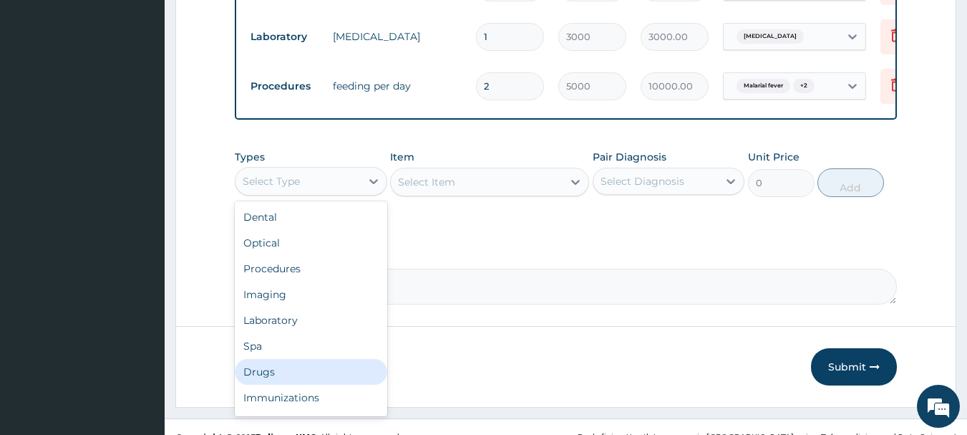
click at [336, 364] on div "Drugs" at bounding box center [311, 372] width 152 height 26
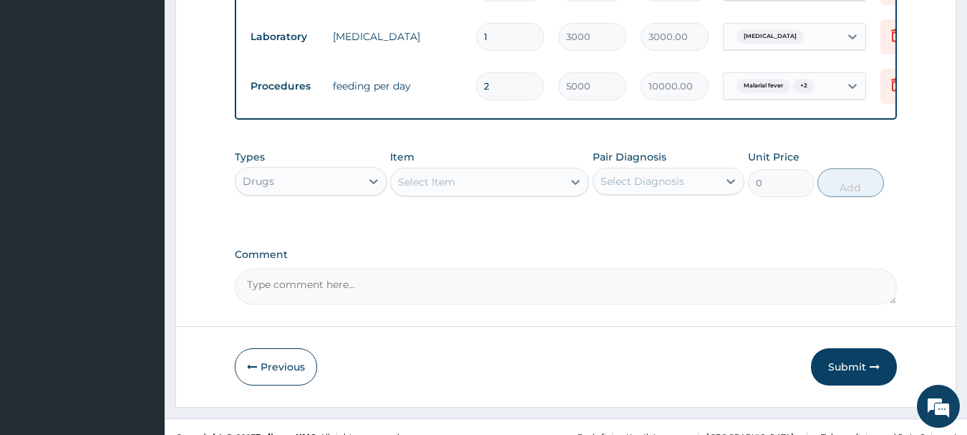
click at [510, 180] on div "Select Item" at bounding box center [477, 181] width 172 height 23
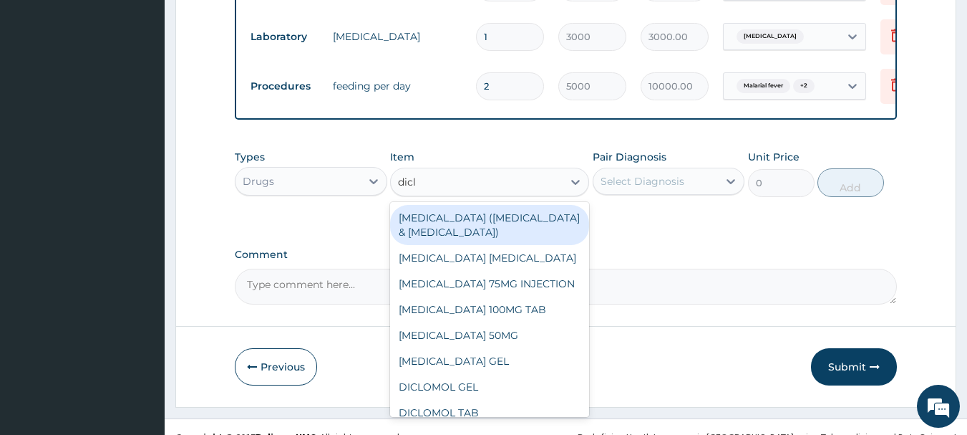
type input "diclo"
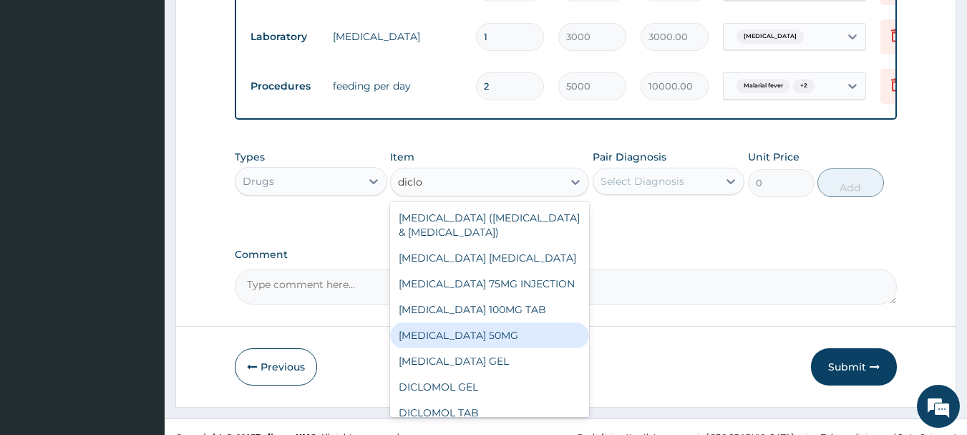
click at [515, 348] on div "DICLOFENAC SODIUM 50MG" at bounding box center [489, 335] width 199 height 26
type input "60"
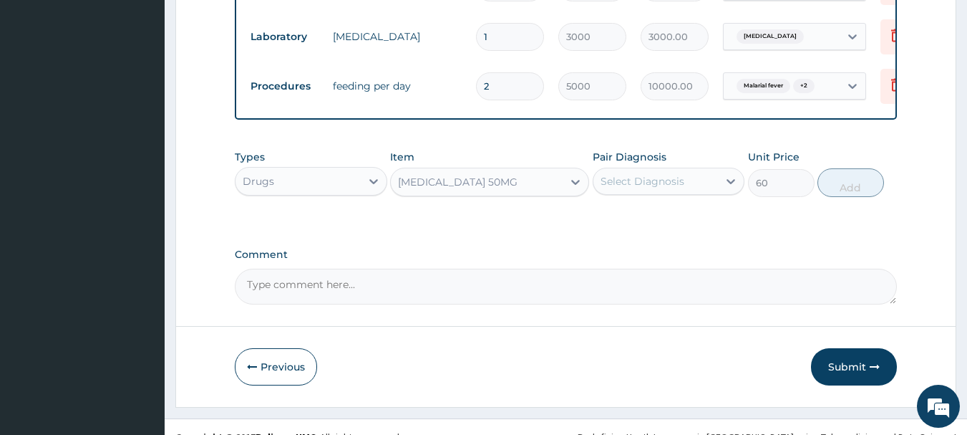
click at [684, 171] on div "Select Diagnosis" at bounding box center [655, 181] width 125 height 23
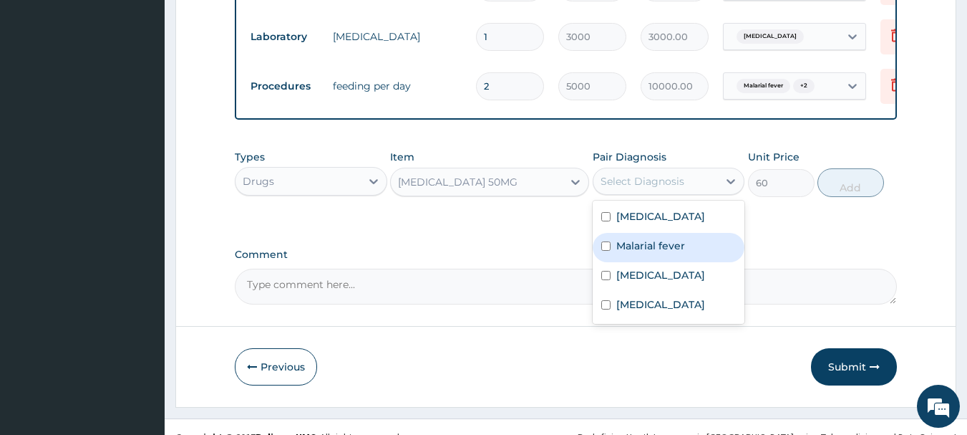
click at [669, 240] on label "Malarial fever" at bounding box center [650, 245] width 69 height 14
checkbox input "true"
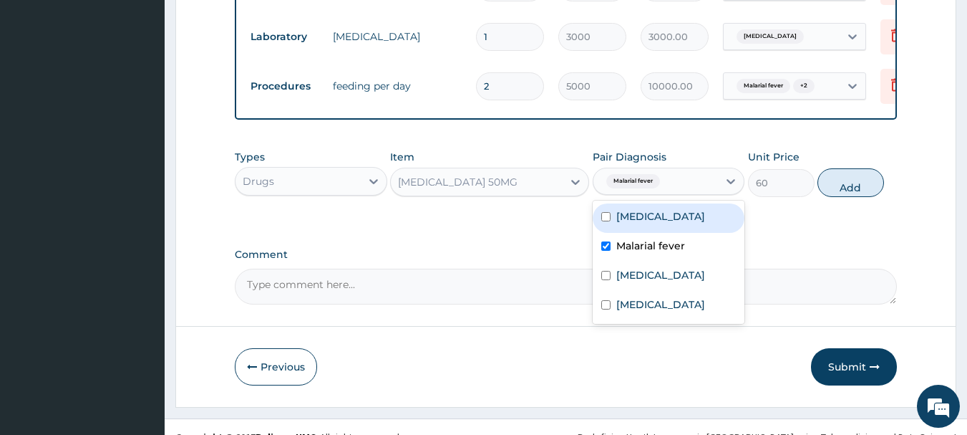
click at [675, 223] on div "Septicemic plague" at bounding box center [669, 217] width 152 height 29
checkbox input "true"
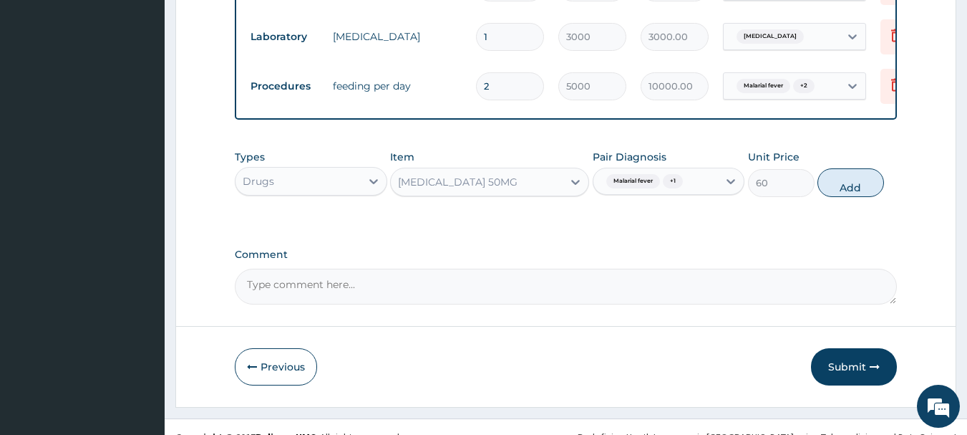
click at [838, 183] on button "Add" at bounding box center [851, 182] width 67 height 29
type input "0"
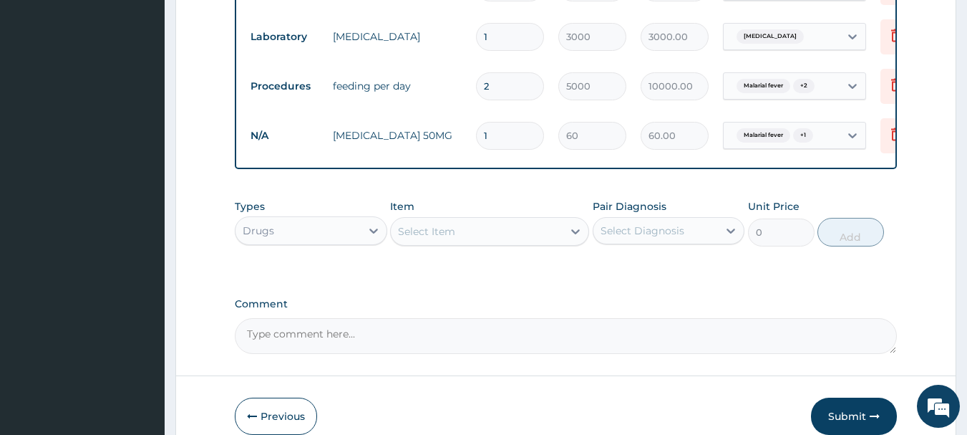
type input "15"
type input "900.00"
type input "15"
click at [452, 240] on div "Select Item" at bounding box center [477, 231] width 172 height 23
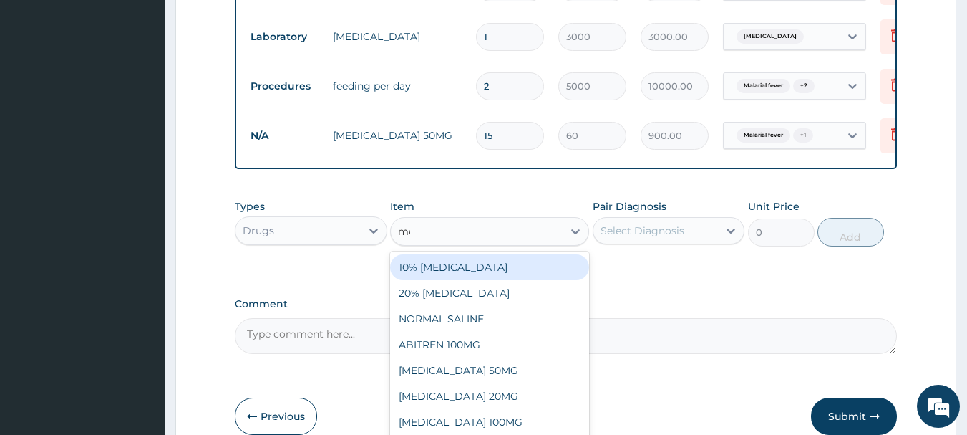
type input "metr"
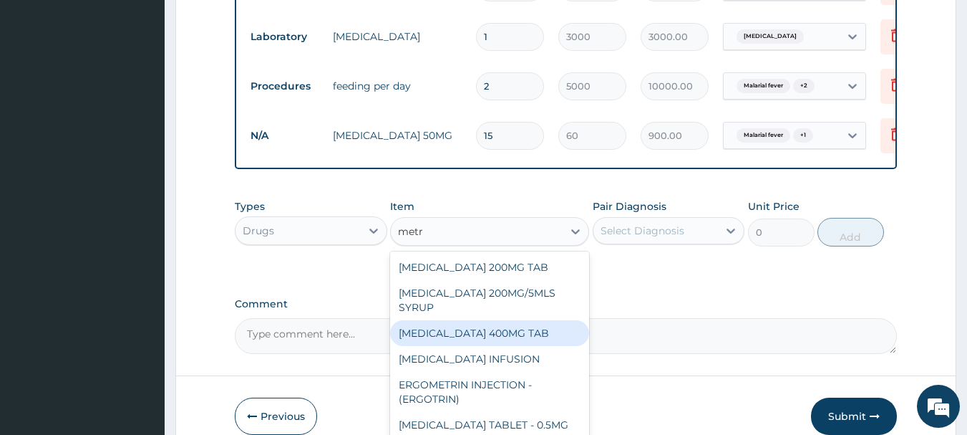
click at [488, 336] on div "METRONIDAZOLE 400MG TAB" at bounding box center [489, 333] width 199 height 26
type input "60"
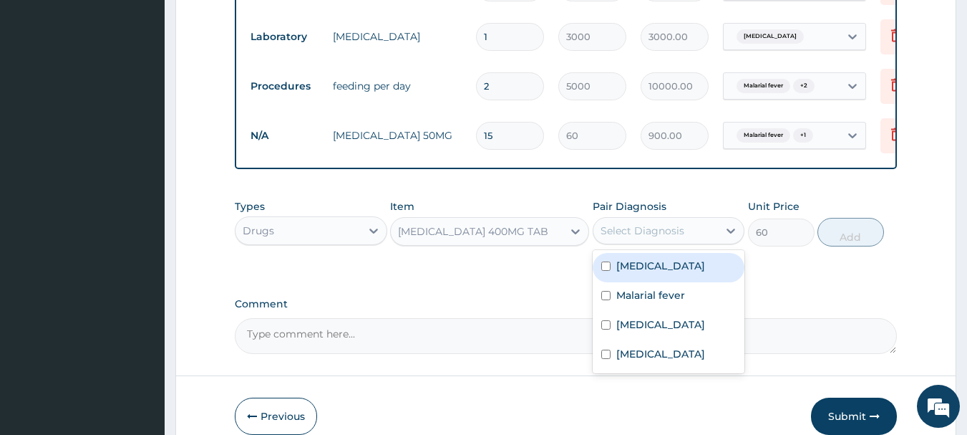
click at [663, 235] on div "Select Diagnosis" at bounding box center [643, 230] width 84 height 14
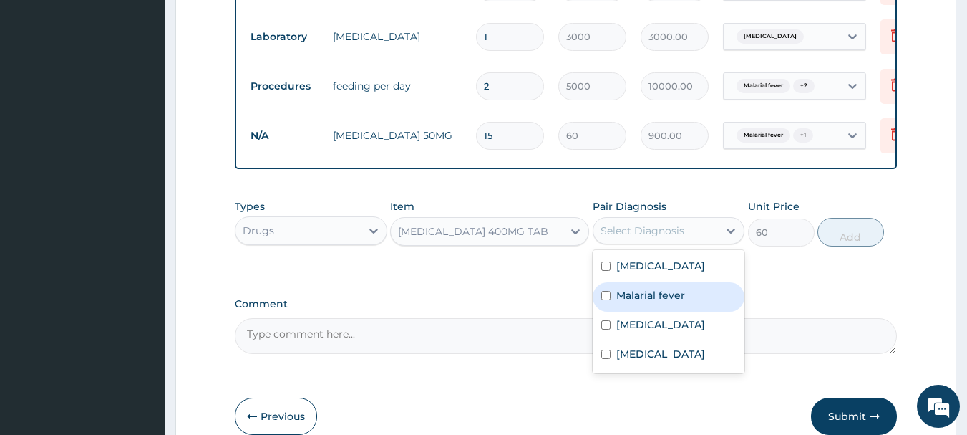
click at [655, 288] on label "Malarial fever" at bounding box center [650, 295] width 69 height 14
checkbox input "true"
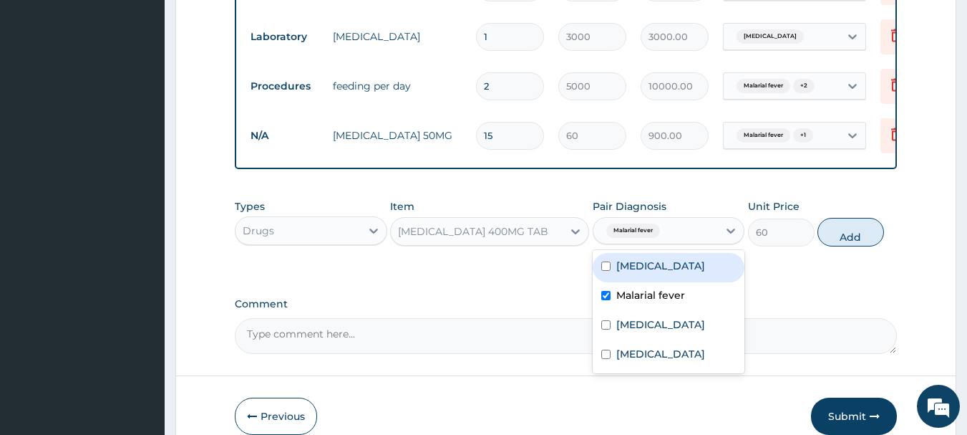
click at [666, 254] on div "Septicemic plague" at bounding box center [669, 267] width 152 height 29
checkbox input "true"
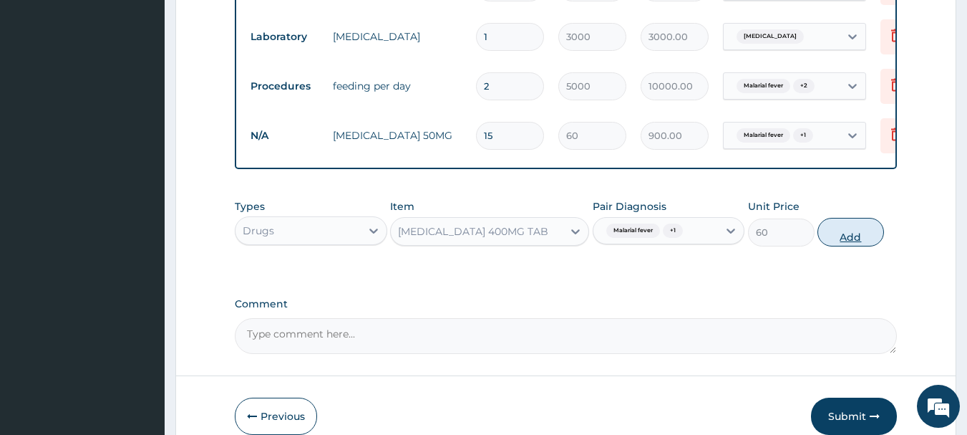
click at [843, 226] on button "Add" at bounding box center [851, 232] width 67 height 29
type input "0"
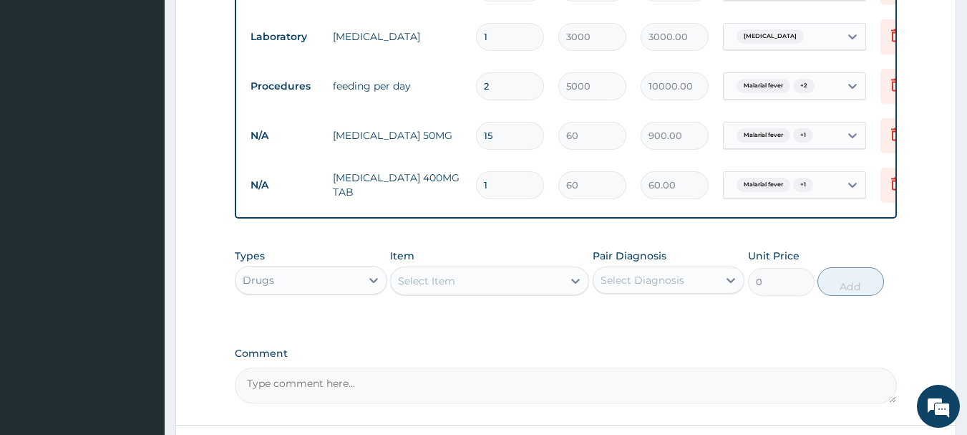
type input "10"
type input "600.00"
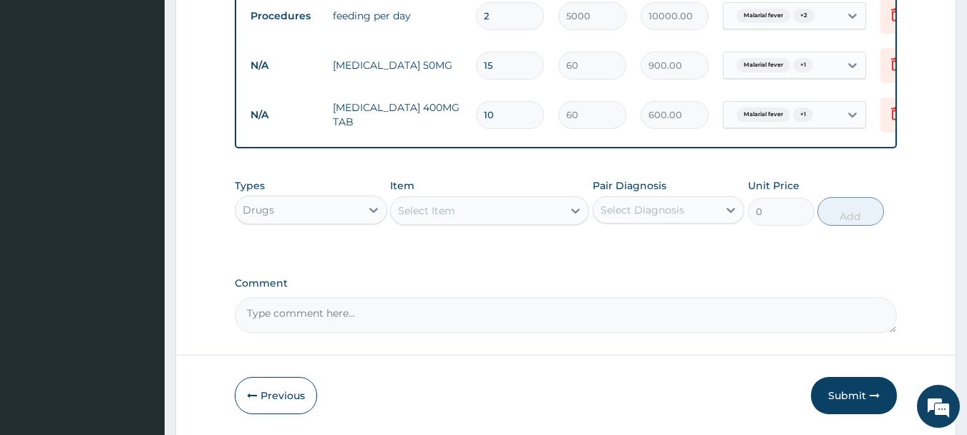
scroll to position [1321, 0]
type input "10"
click at [519, 218] on div "Select Item" at bounding box center [477, 209] width 172 height 23
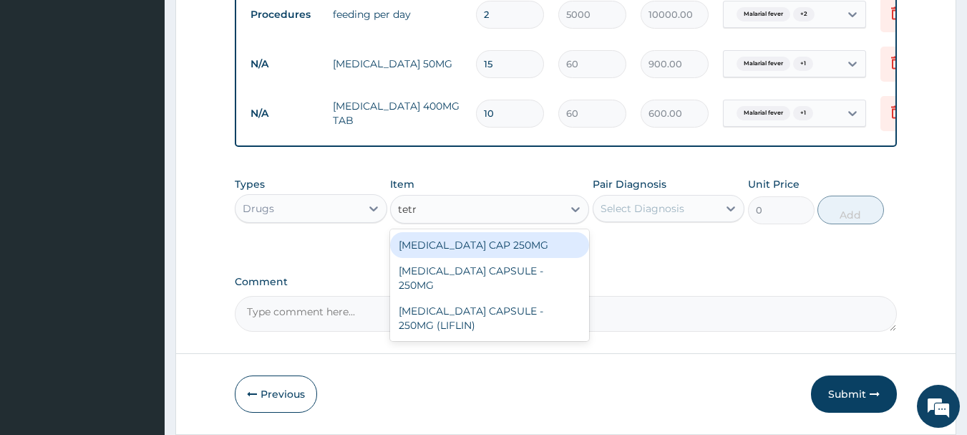
type input "tetra"
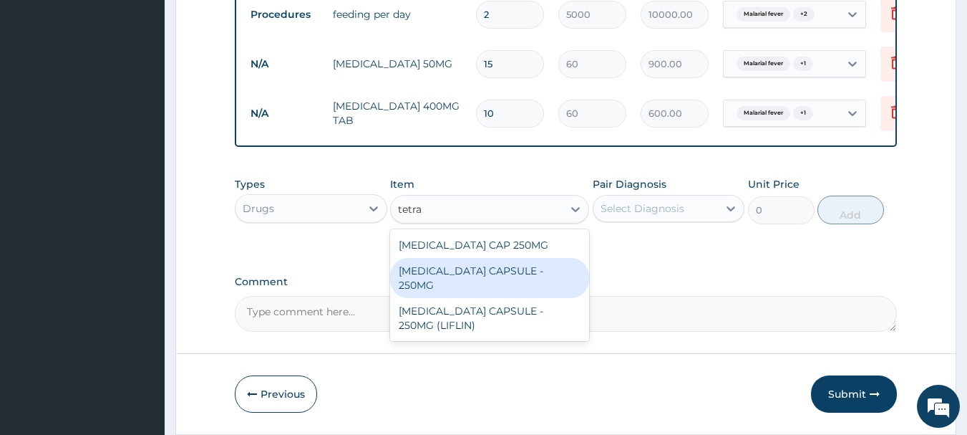
click at [528, 263] on div "TETRACYCLINE CAPSULE - 250MG" at bounding box center [489, 278] width 199 height 40
type input "11.2"
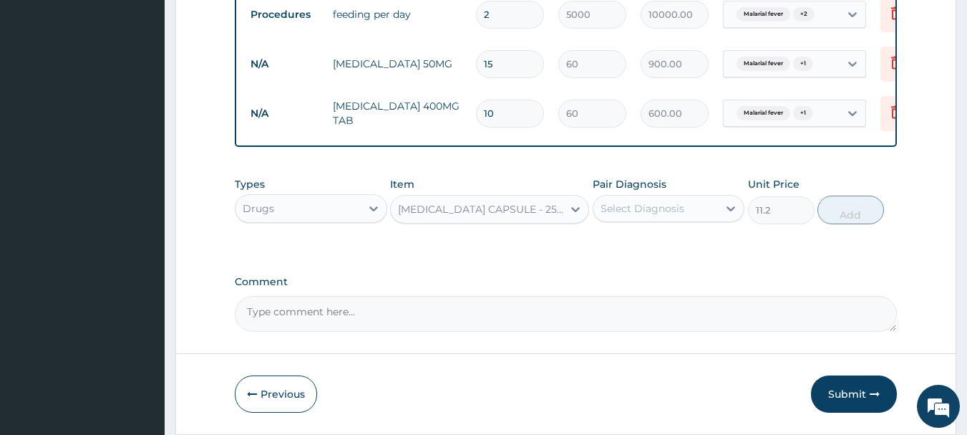
click at [553, 203] on div "TETRACYCLINE CAPSULE - 250MG" at bounding box center [481, 209] width 166 height 14
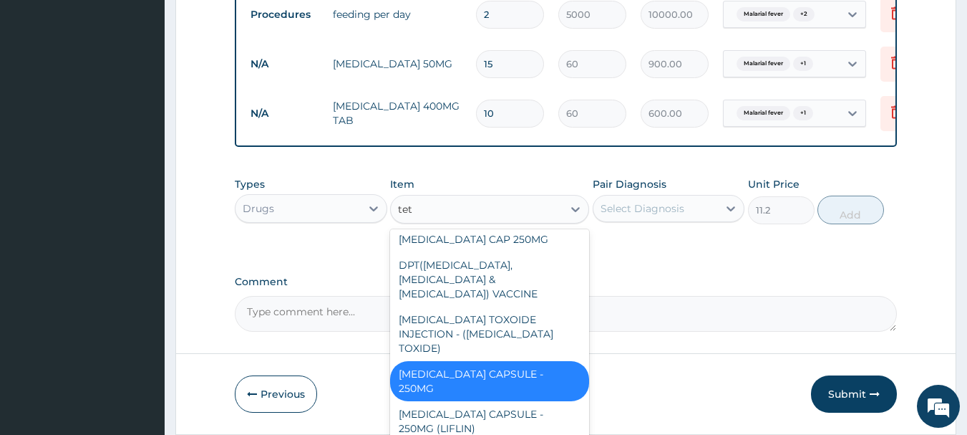
scroll to position [0, 0]
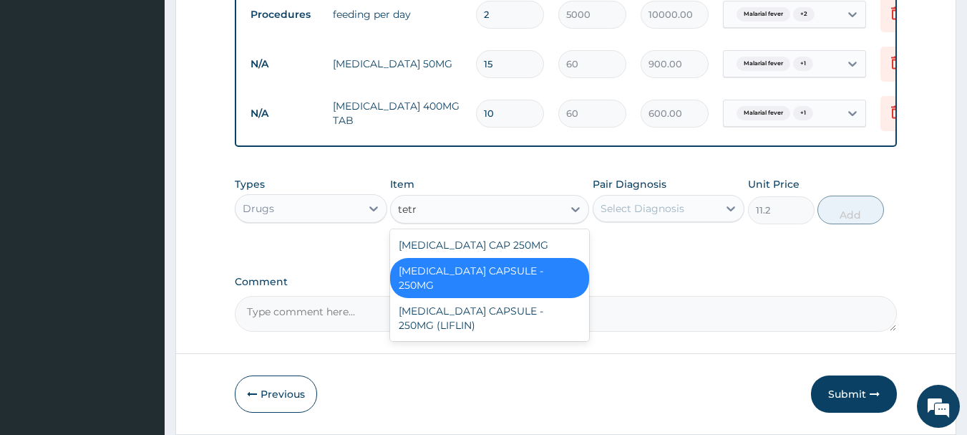
type input "tetra"
click at [515, 245] on div "TETRACYCLINE CAP 250MG" at bounding box center [489, 245] width 199 height 26
type input "70"
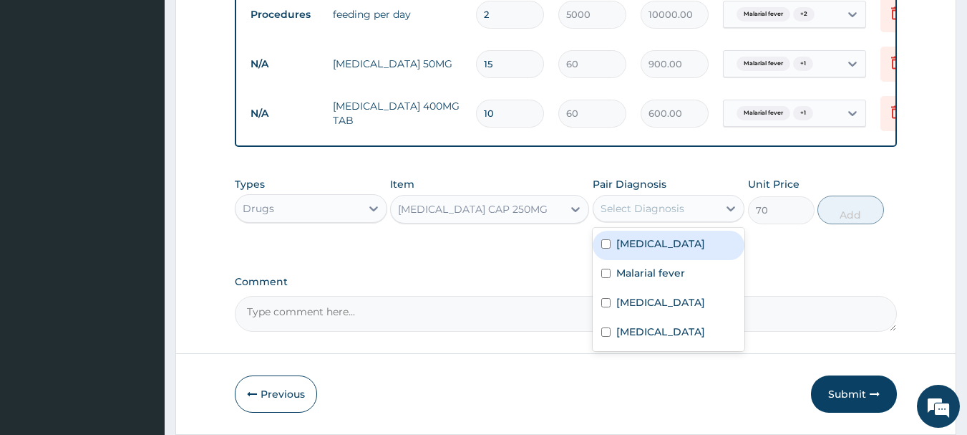
click at [688, 206] on div "Select Diagnosis" at bounding box center [655, 208] width 125 height 23
click at [672, 253] on div "Septicemic plague" at bounding box center [669, 245] width 152 height 29
checkbox input "true"
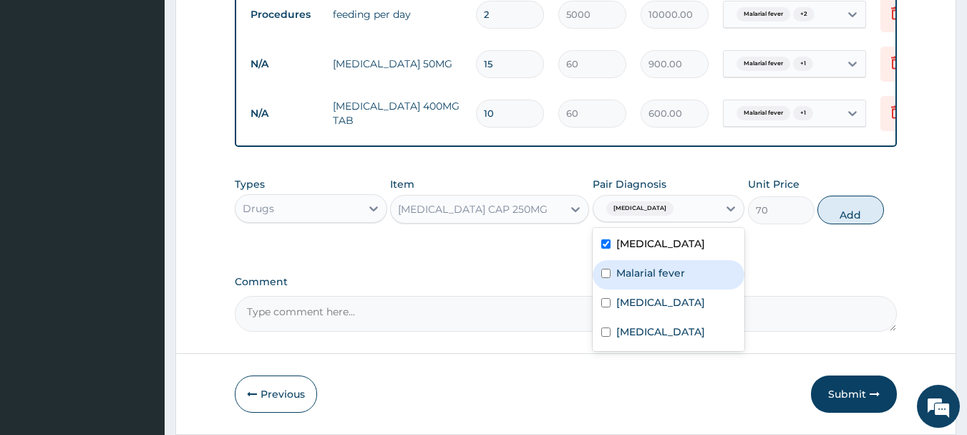
click at [671, 274] on label "Malarial fever" at bounding box center [650, 273] width 69 height 14
checkbox input "true"
click at [864, 215] on button "Add" at bounding box center [851, 209] width 67 height 29
type input "0"
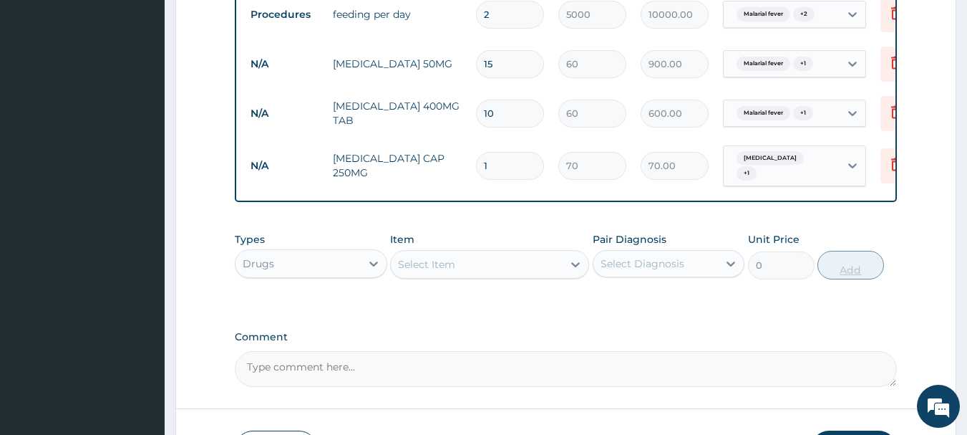
type input "15"
type input "1050.00"
type input "15"
click at [485, 262] on div "Select Item" at bounding box center [477, 264] width 172 height 23
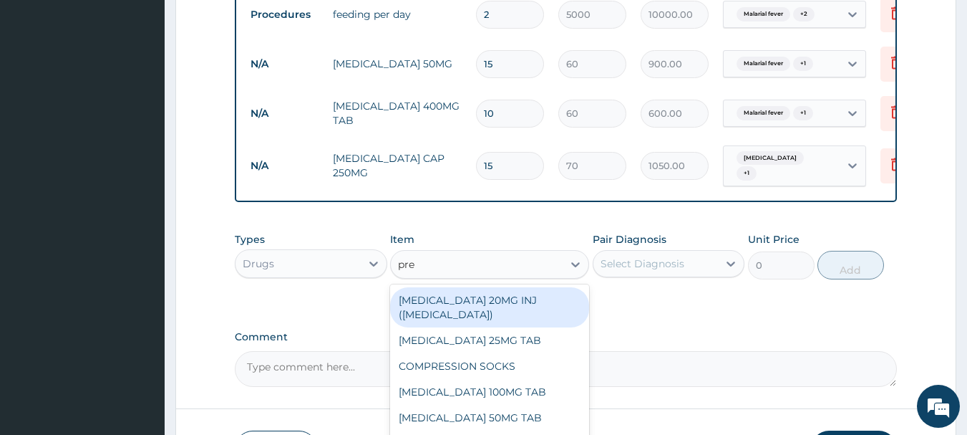
type input "pred"
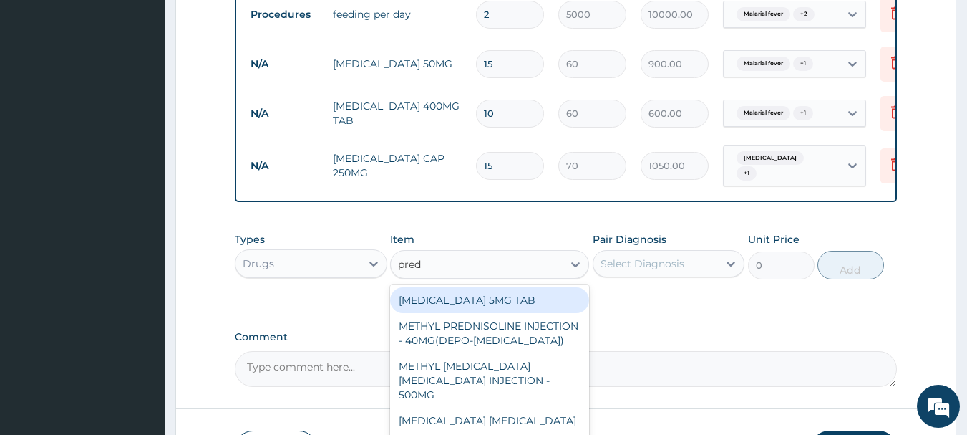
click at [478, 302] on div "PREDNISOLONE 5MG TAB" at bounding box center [489, 300] width 199 height 26
type input "20"
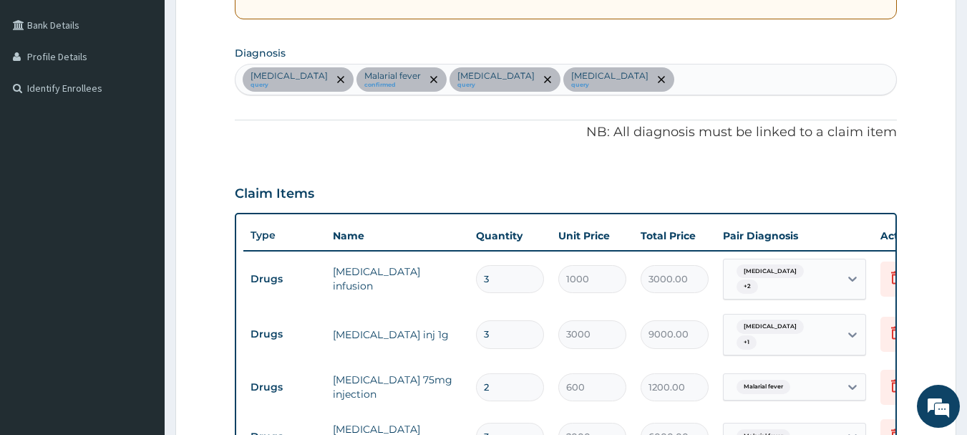
scroll to position [319, 0]
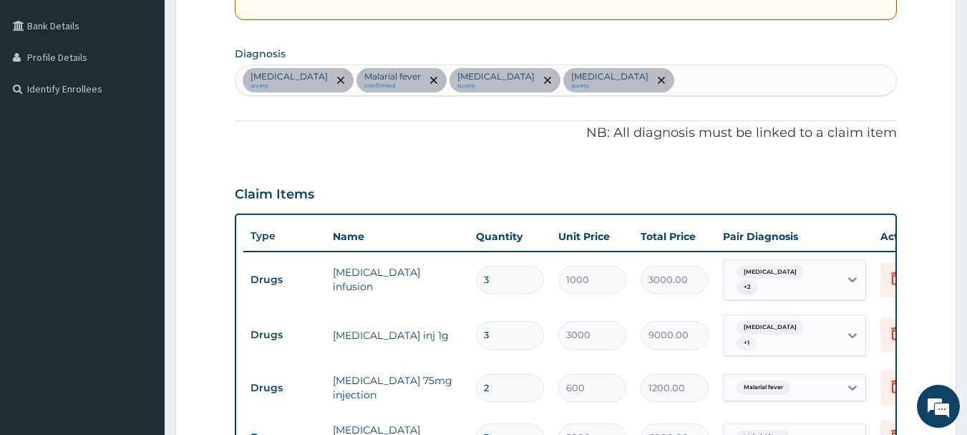
click at [645, 88] on div "Septicemic plague query Malarial fever confirmed Arthritis query Low back pain …" at bounding box center [566, 80] width 661 height 30
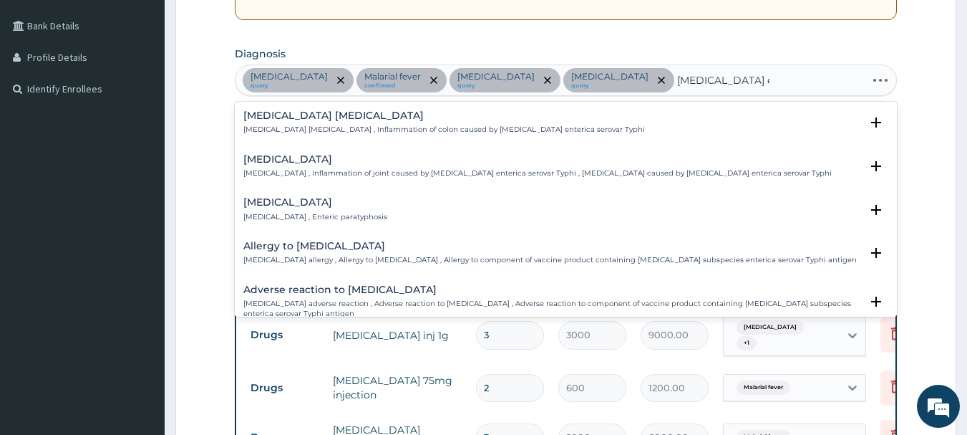
type input "salmonella enteriti"
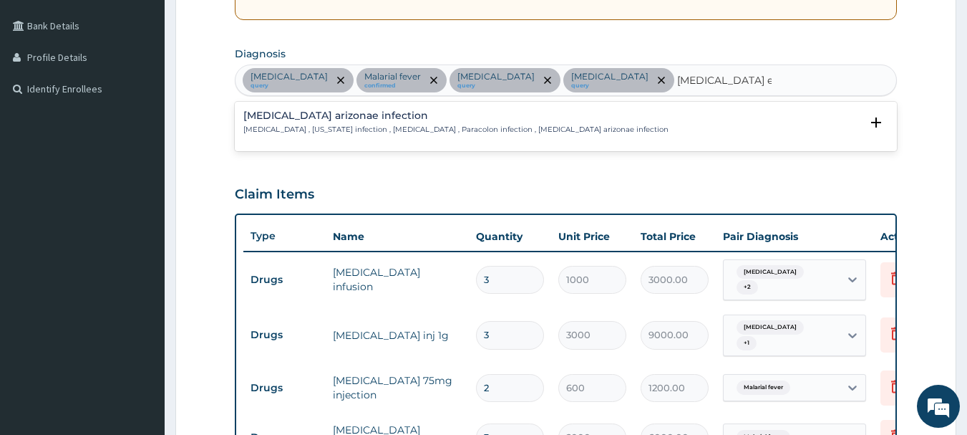
click at [490, 124] on div "Salmonella enterica arizonae infection Arizonosis , Arizona infection , Salmone…" at bounding box center [455, 122] width 425 height 25
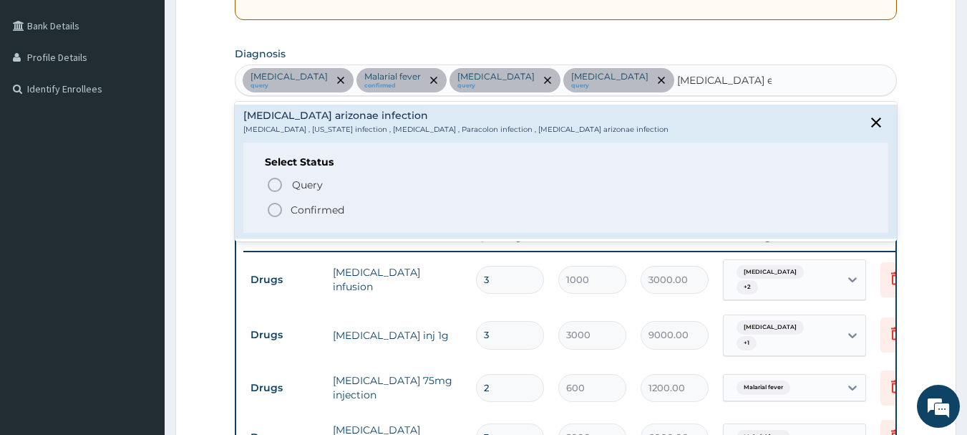
click at [273, 205] on icon "status option filled" at bounding box center [274, 209] width 17 height 17
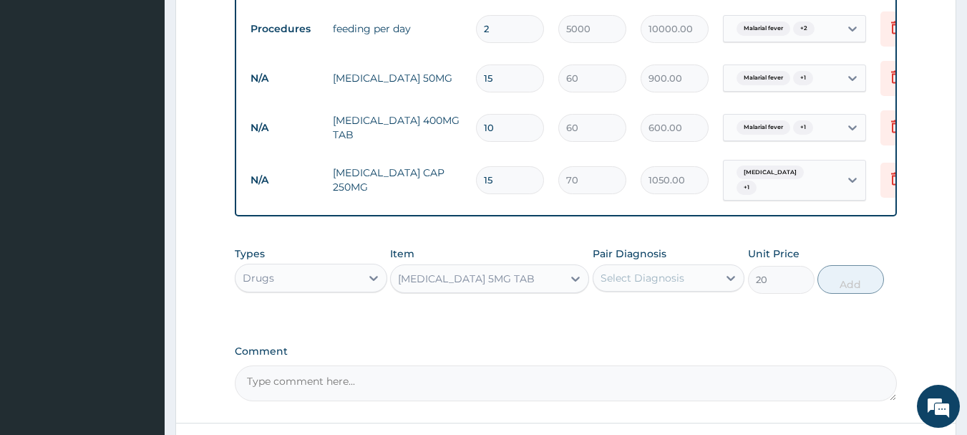
scroll to position [1393, 0]
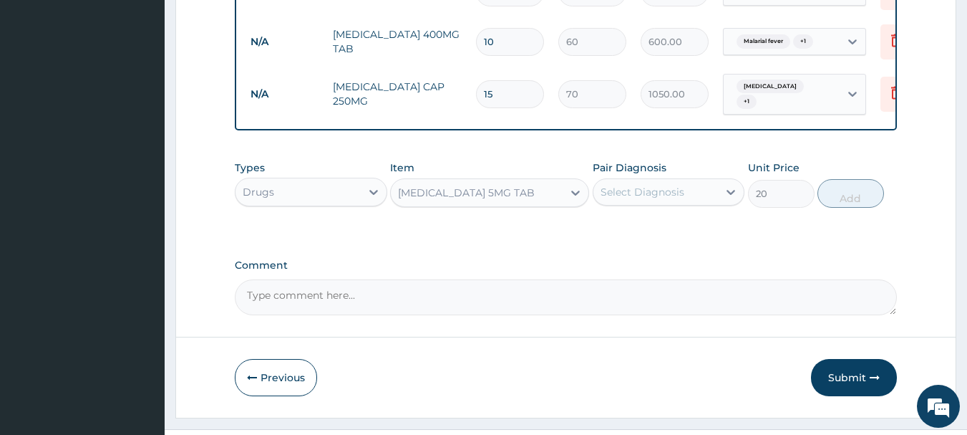
click at [717, 190] on div "Select Diagnosis" at bounding box center [655, 191] width 125 height 23
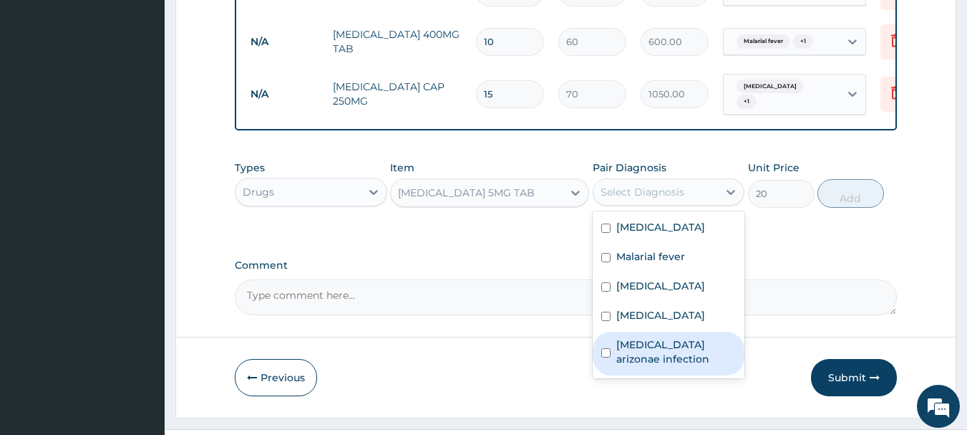
click at [659, 355] on label "Salmonella enterica arizonae infection" at bounding box center [676, 351] width 120 height 29
checkbox input "true"
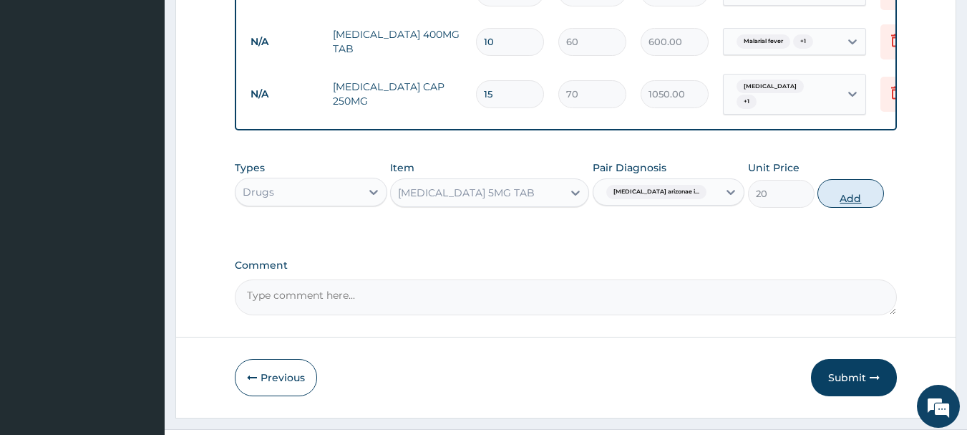
click at [867, 193] on button "Add" at bounding box center [851, 193] width 67 height 29
type input "0"
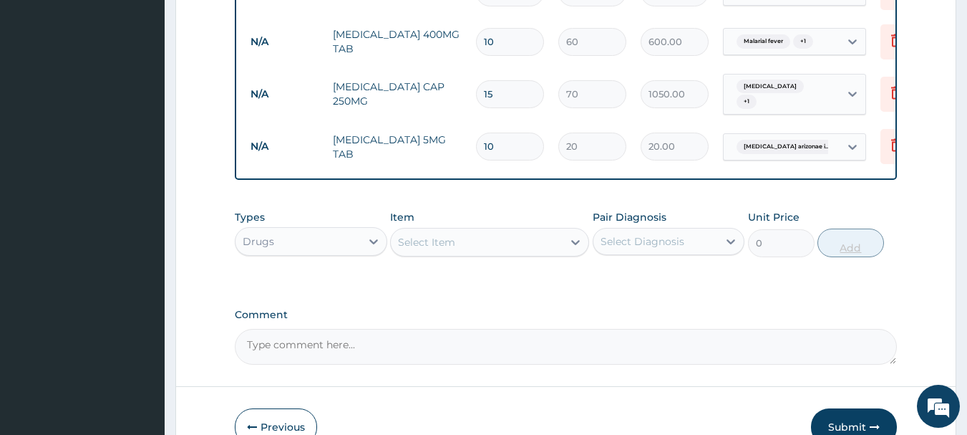
type input "109"
type input "2180.00"
type input "10"
type input "200.00"
type input "10"
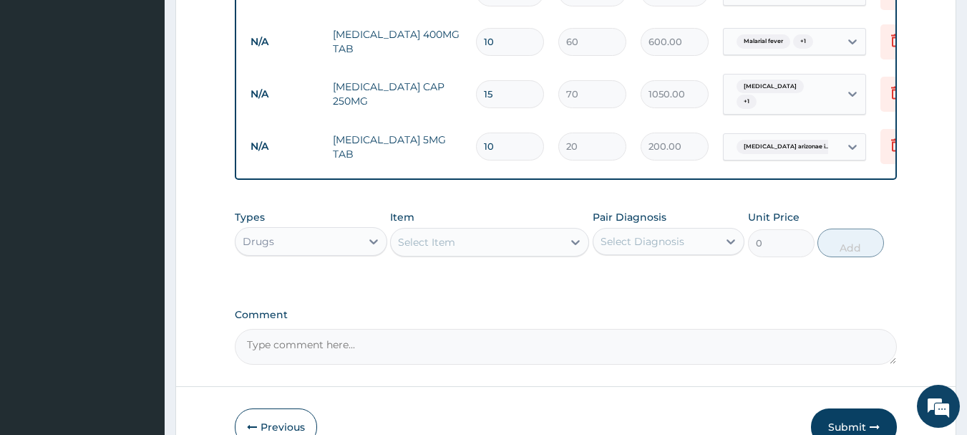
click at [477, 247] on div "Select Item" at bounding box center [477, 242] width 172 height 23
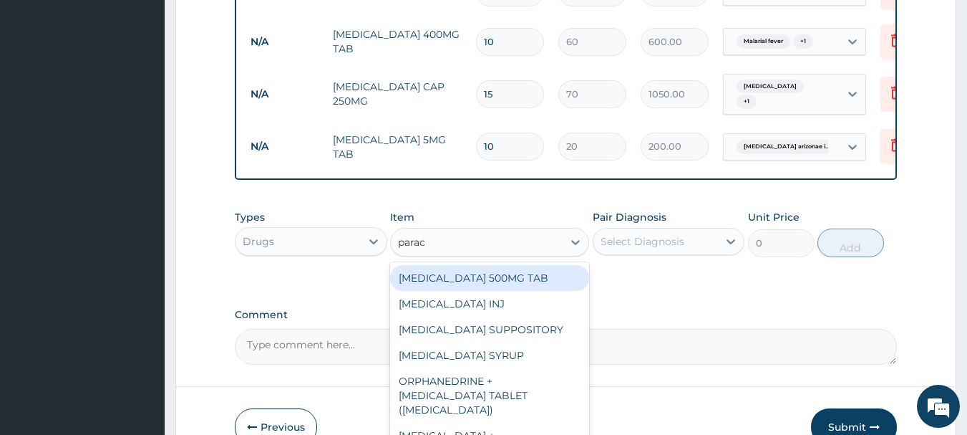
type input "parace"
click at [508, 277] on div "PARACETAMOL 500MG TAB" at bounding box center [489, 278] width 199 height 26
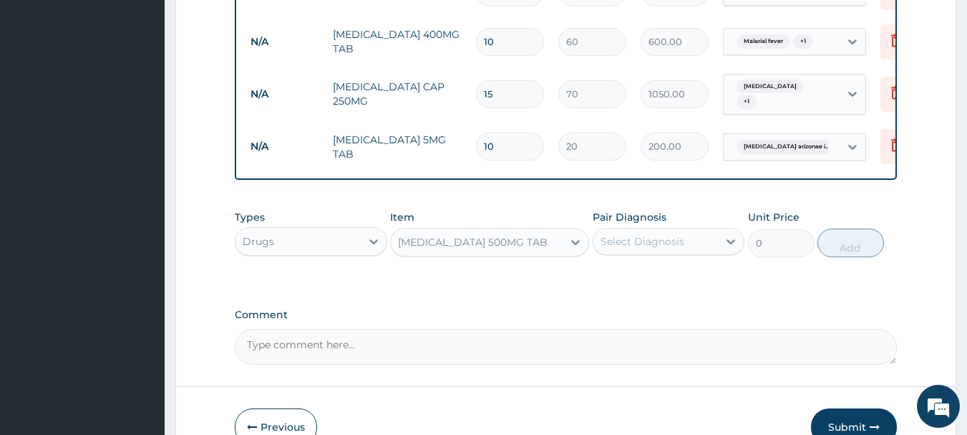
type input "20"
click at [649, 246] on div "Select Diagnosis" at bounding box center [643, 241] width 84 height 14
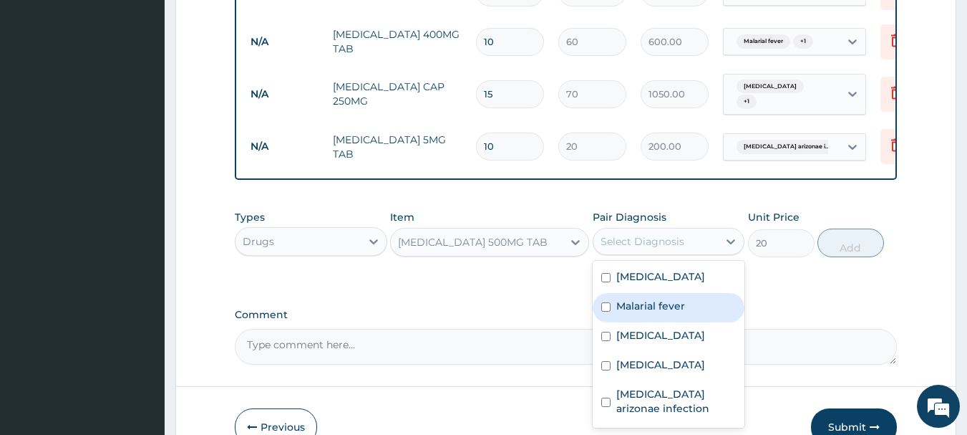
click at [646, 304] on label "Malarial fever" at bounding box center [650, 306] width 69 height 14
checkbox input "true"
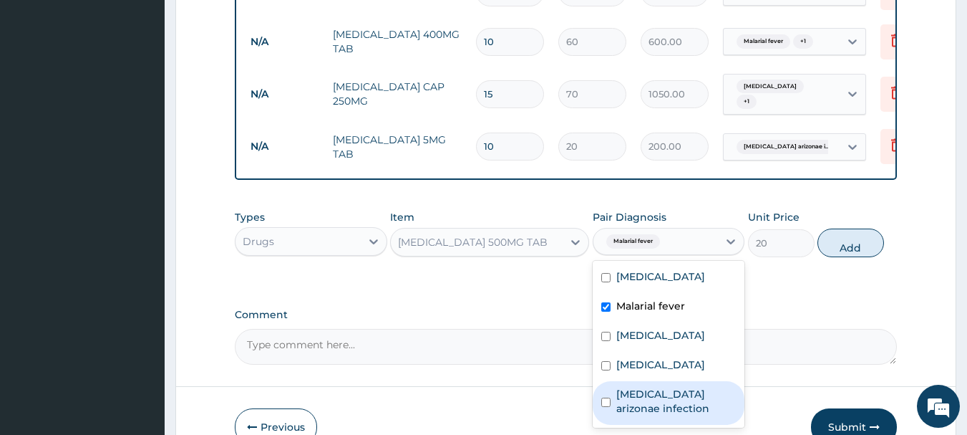
click at [689, 394] on label "Salmonella enterica arizonae infection" at bounding box center [676, 401] width 120 height 29
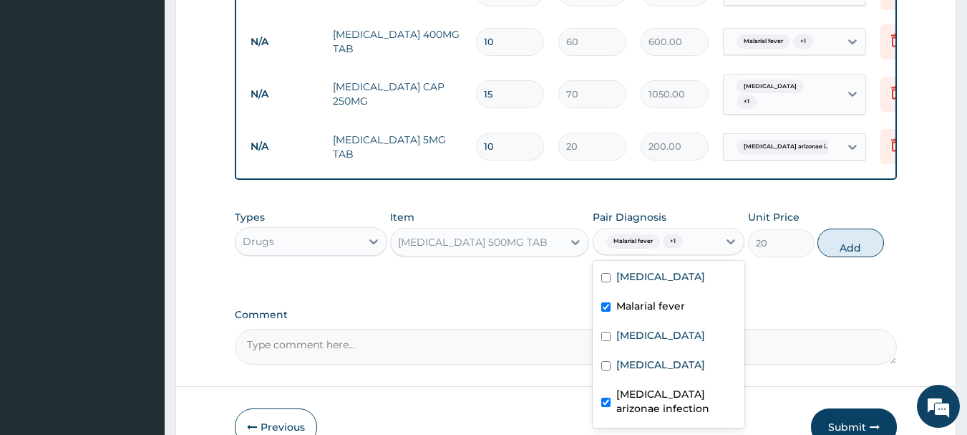
checkbox input "true"
click at [860, 238] on button "Add" at bounding box center [851, 242] width 67 height 29
type input "0"
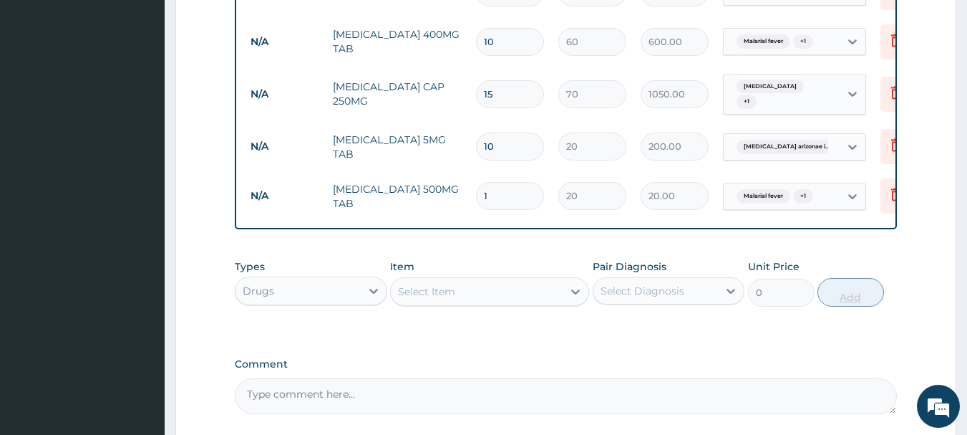
type input "18"
type input "360.00"
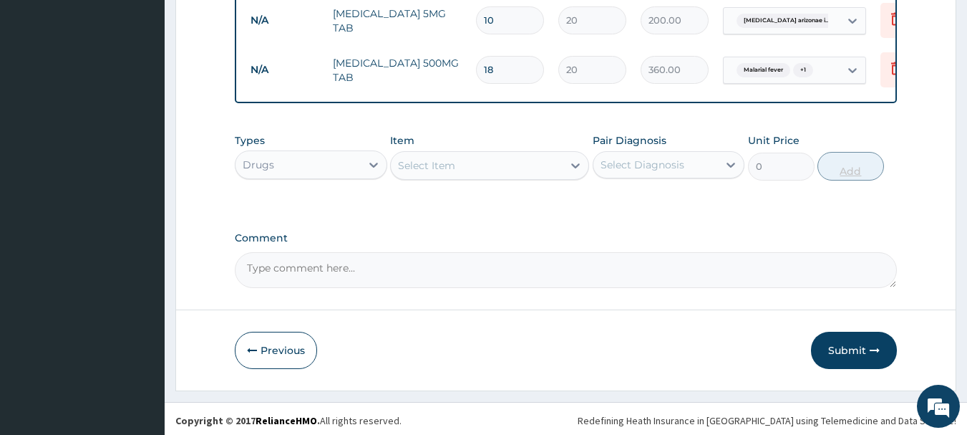
scroll to position [1521, 0]
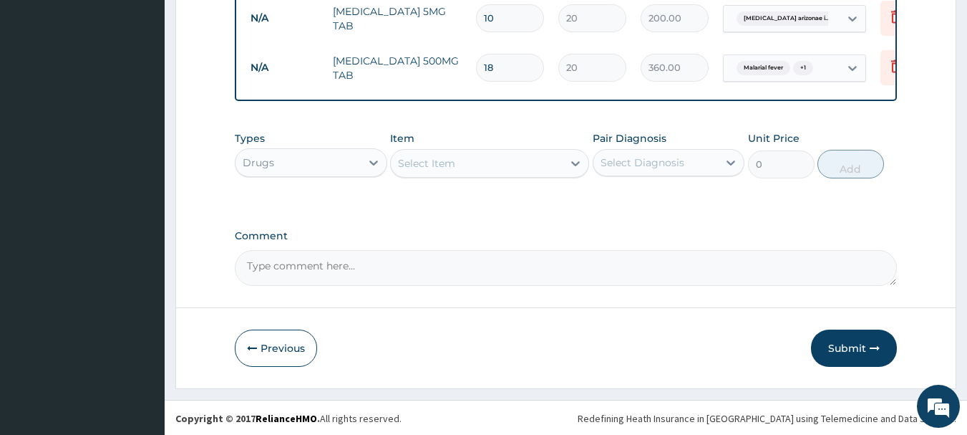
type input "18"
click at [539, 175] on div "Select Item" at bounding box center [489, 163] width 199 height 29
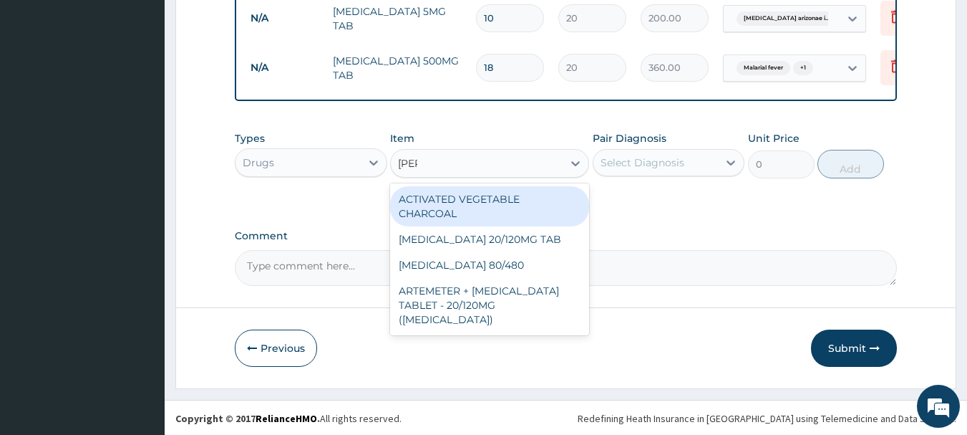
type input "coart"
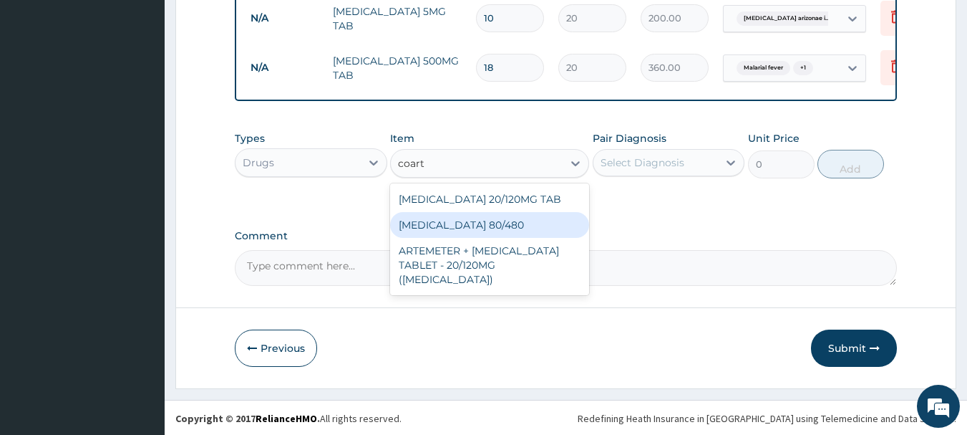
click at [547, 231] on div "COARTEM 80/480" at bounding box center [489, 225] width 199 height 26
type input "300"
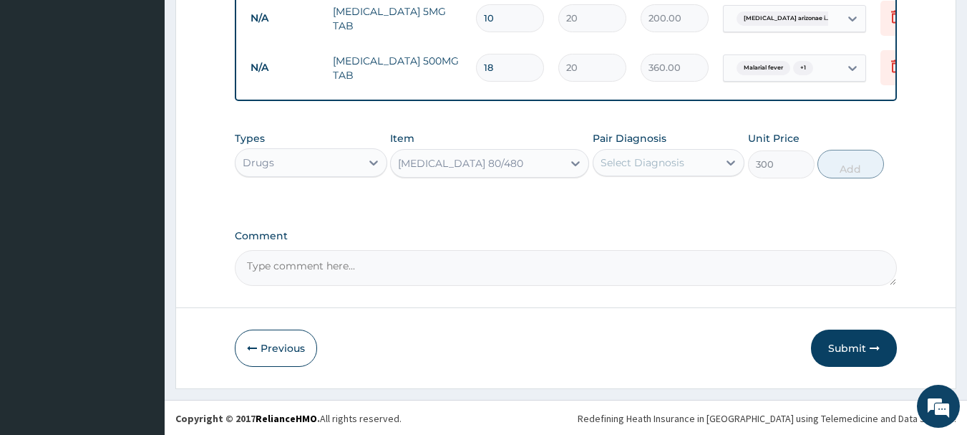
click at [671, 166] on div "Select Diagnosis" at bounding box center [643, 162] width 84 height 14
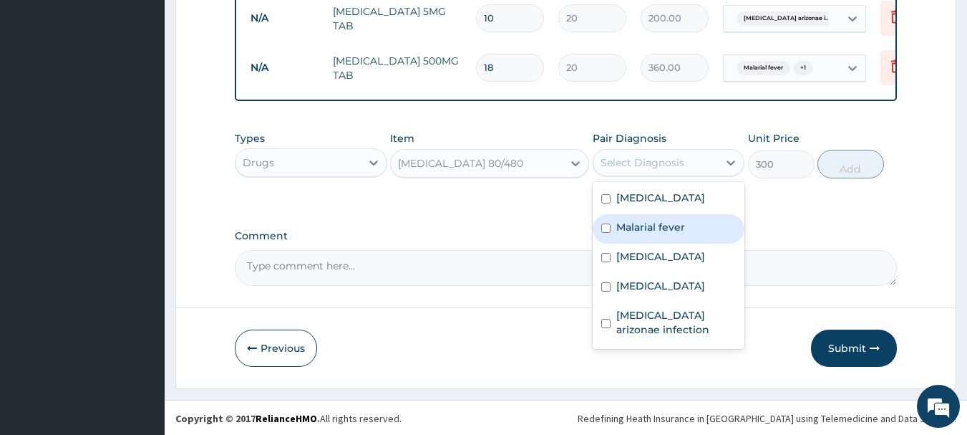
click at [663, 229] on label "Malarial fever" at bounding box center [650, 227] width 69 height 14
checkbox input "true"
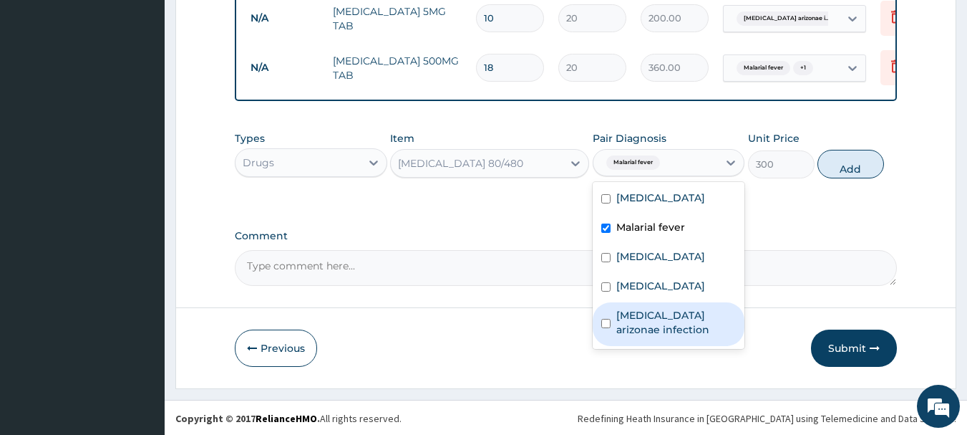
click at [657, 330] on label "Salmonella enterica arizonae infection" at bounding box center [676, 322] width 120 height 29
checkbox input "true"
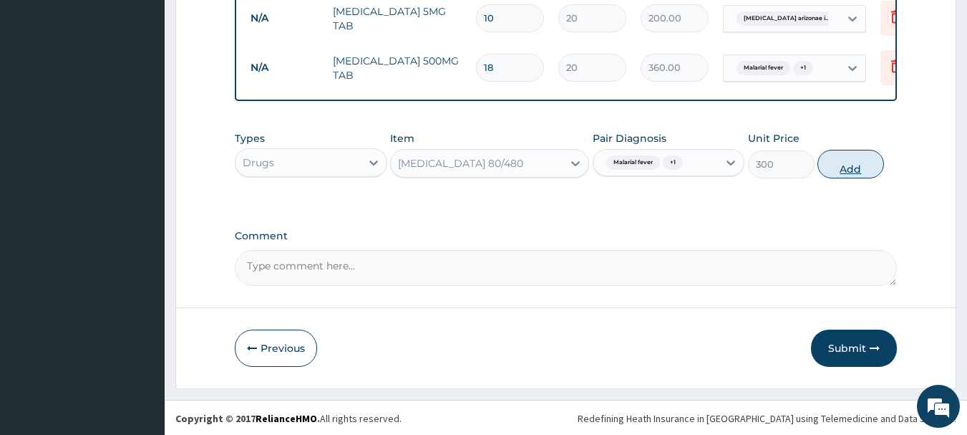
click at [867, 159] on button "Add" at bounding box center [851, 164] width 67 height 29
type input "0"
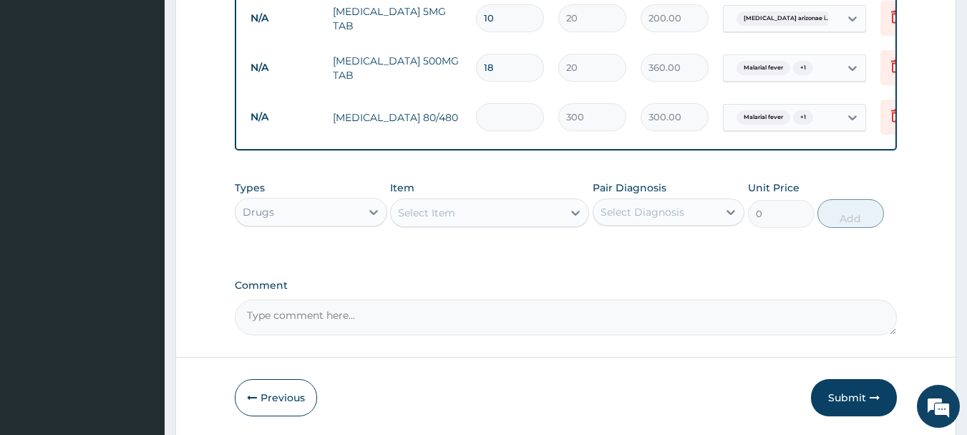
type input "0.00"
type input "6"
type input "1800.00"
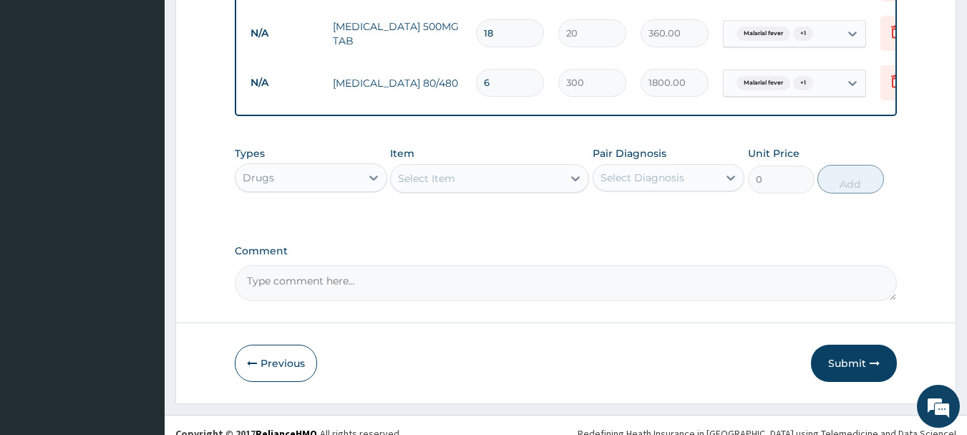
scroll to position [1571, 0]
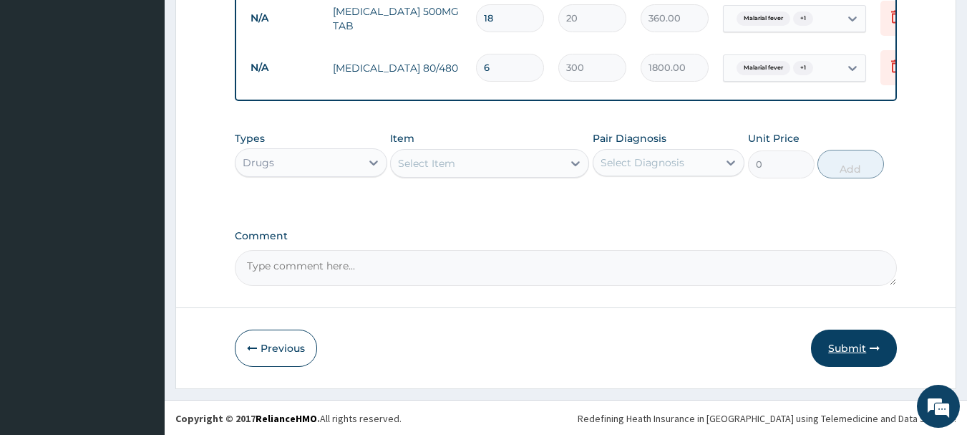
type input "6"
click at [836, 342] on button "Submit" at bounding box center [854, 347] width 86 height 37
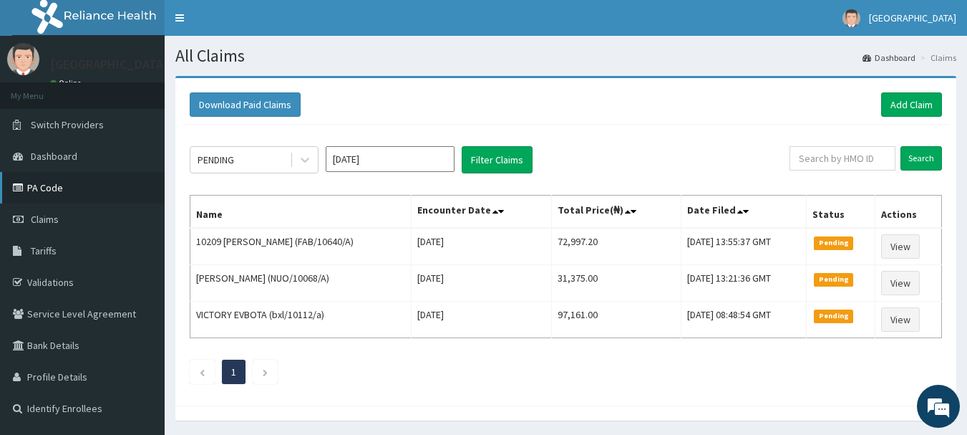
click at [42, 195] on link "PA Code" at bounding box center [82, 187] width 165 height 31
click at [901, 105] on link "Add Claim" at bounding box center [911, 104] width 61 height 24
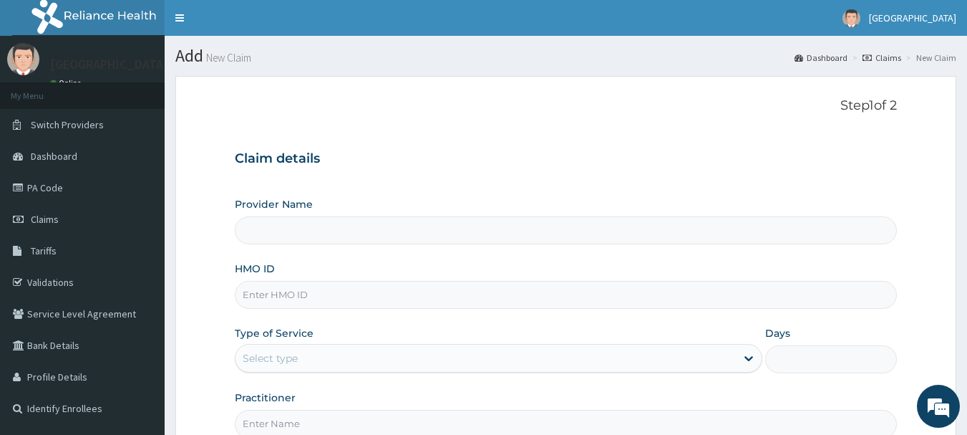
type input "[GEOGRAPHIC_DATA]"
